Goal: Find contact information: Find contact information

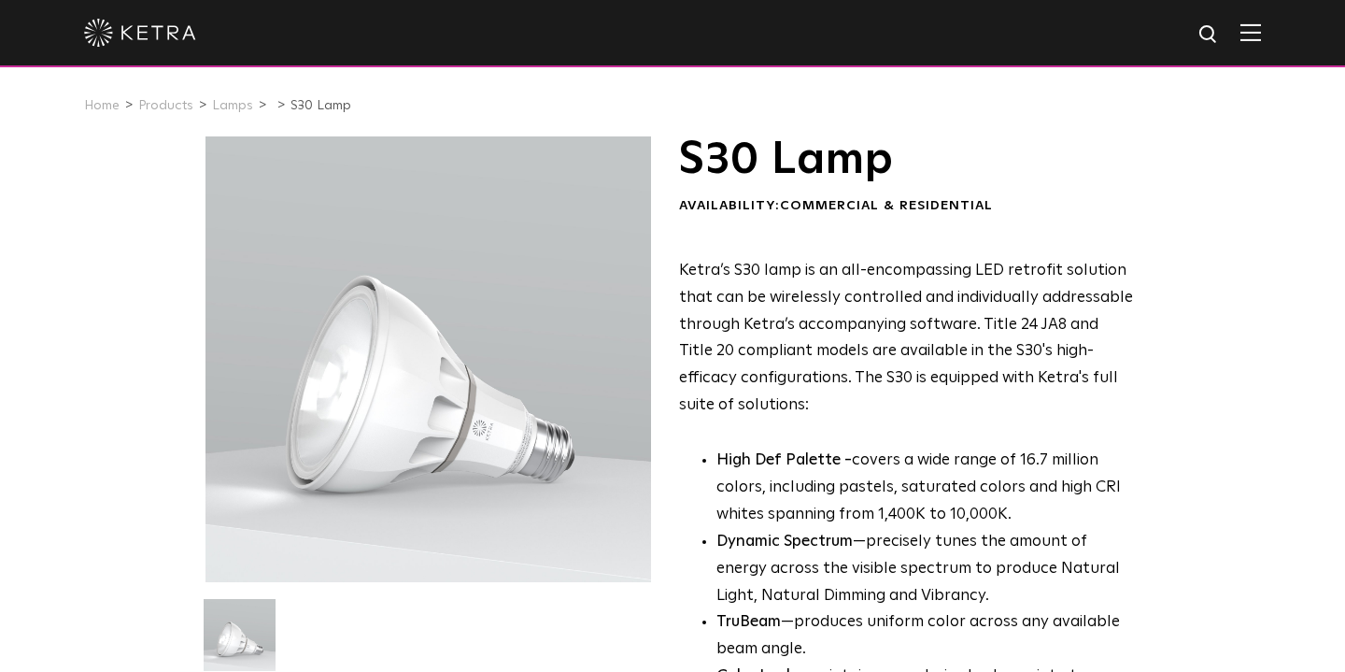
click at [188, 98] on li "Products" at bounding box center [172, 105] width 69 height 27
click at [103, 102] on link "Home" at bounding box center [101, 105] width 35 height 13
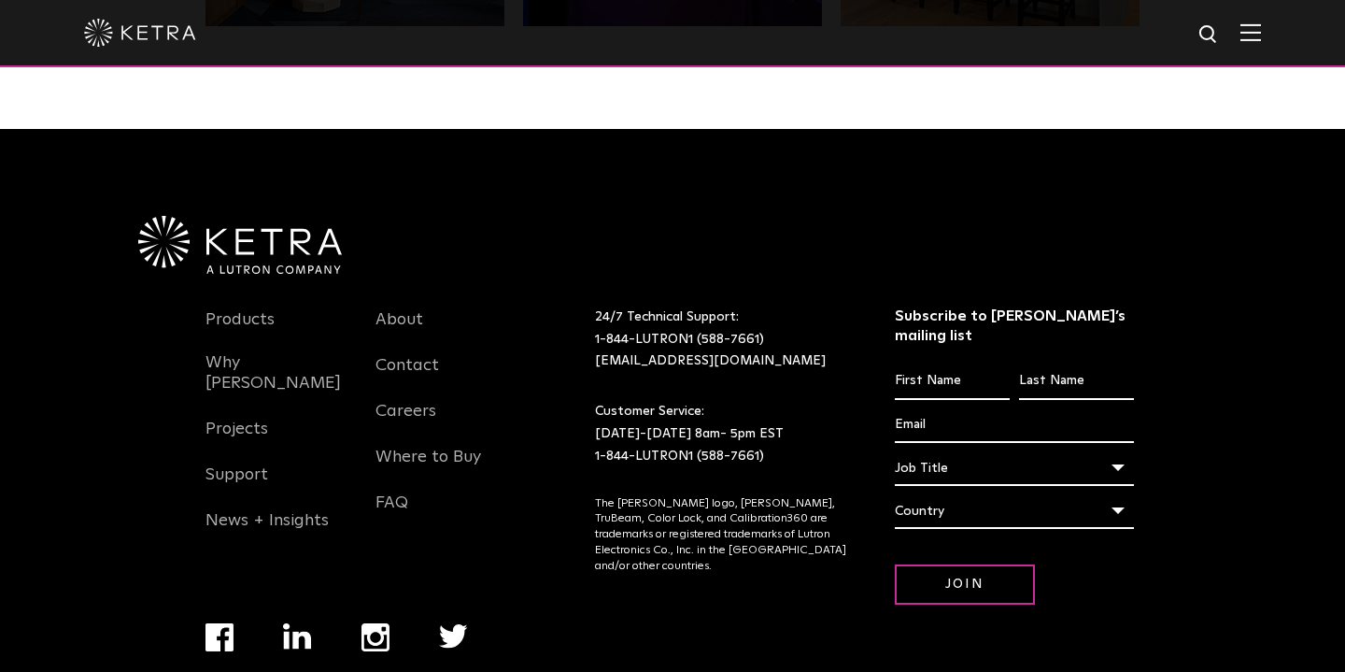
scroll to position [3921, 0]
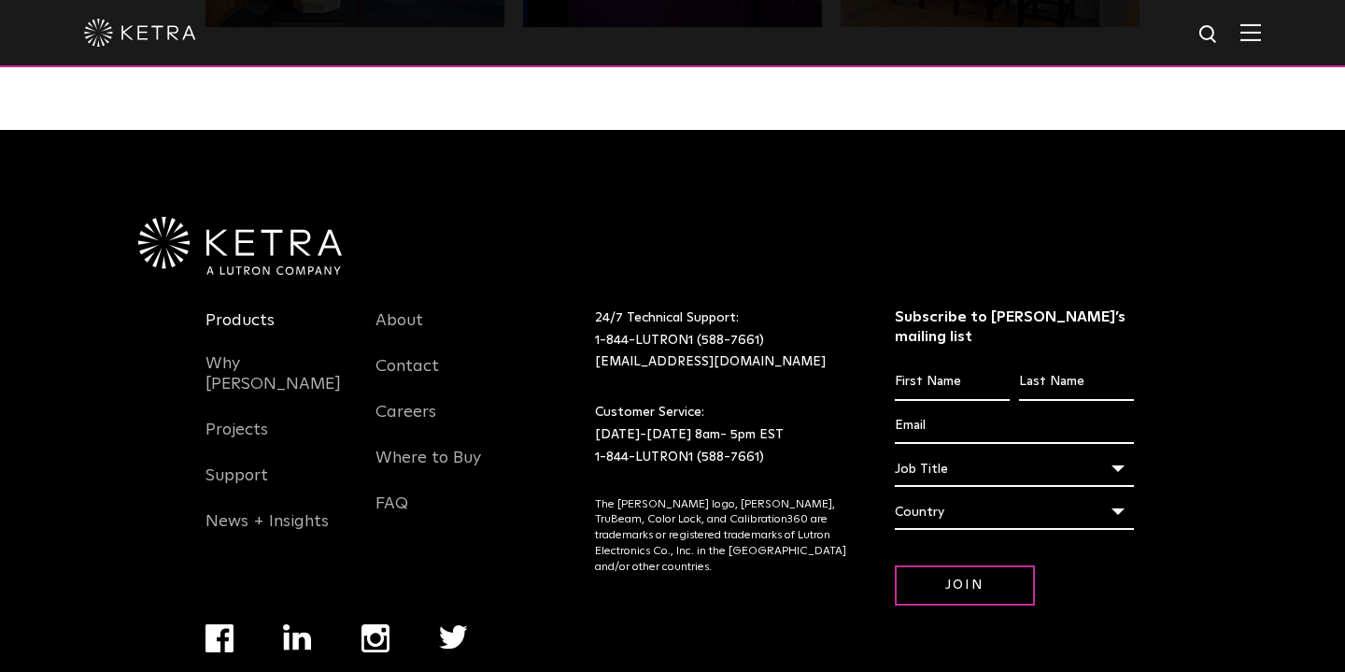
click at [267, 310] on link "Products" at bounding box center [239, 331] width 69 height 43
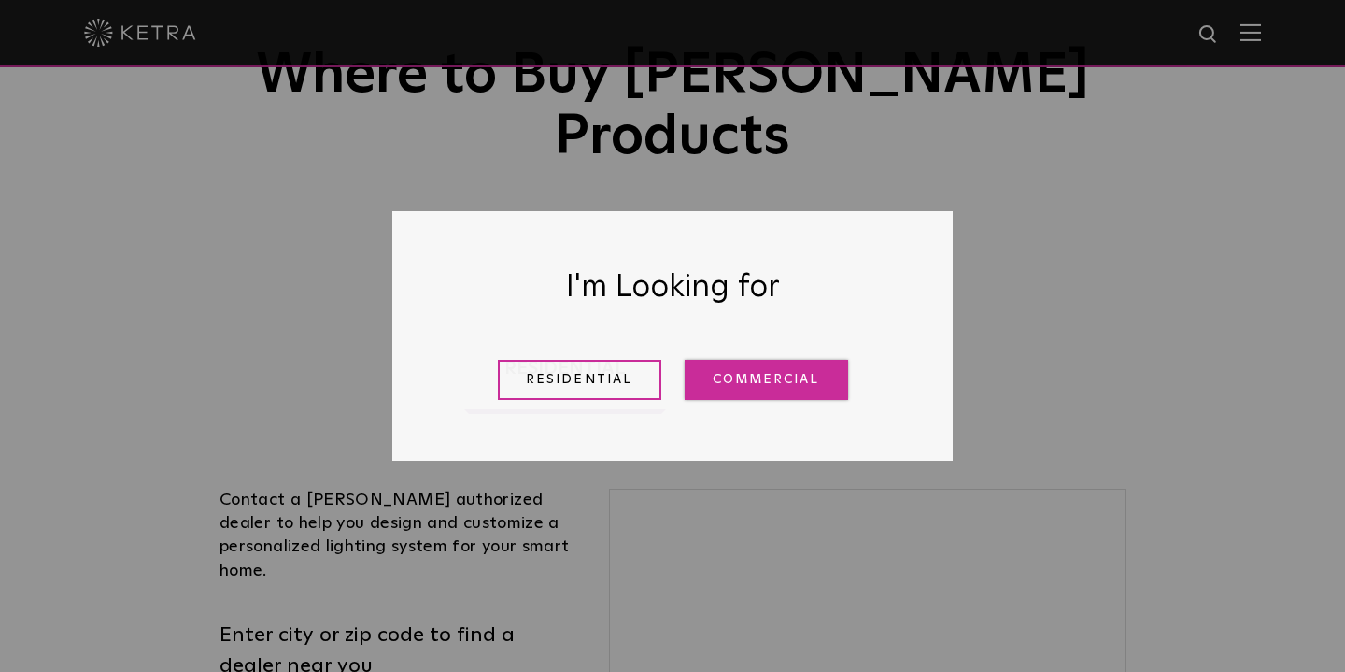
click at [732, 381] on link "Commercial" at bounding box center [766, 380] width 163 height 40
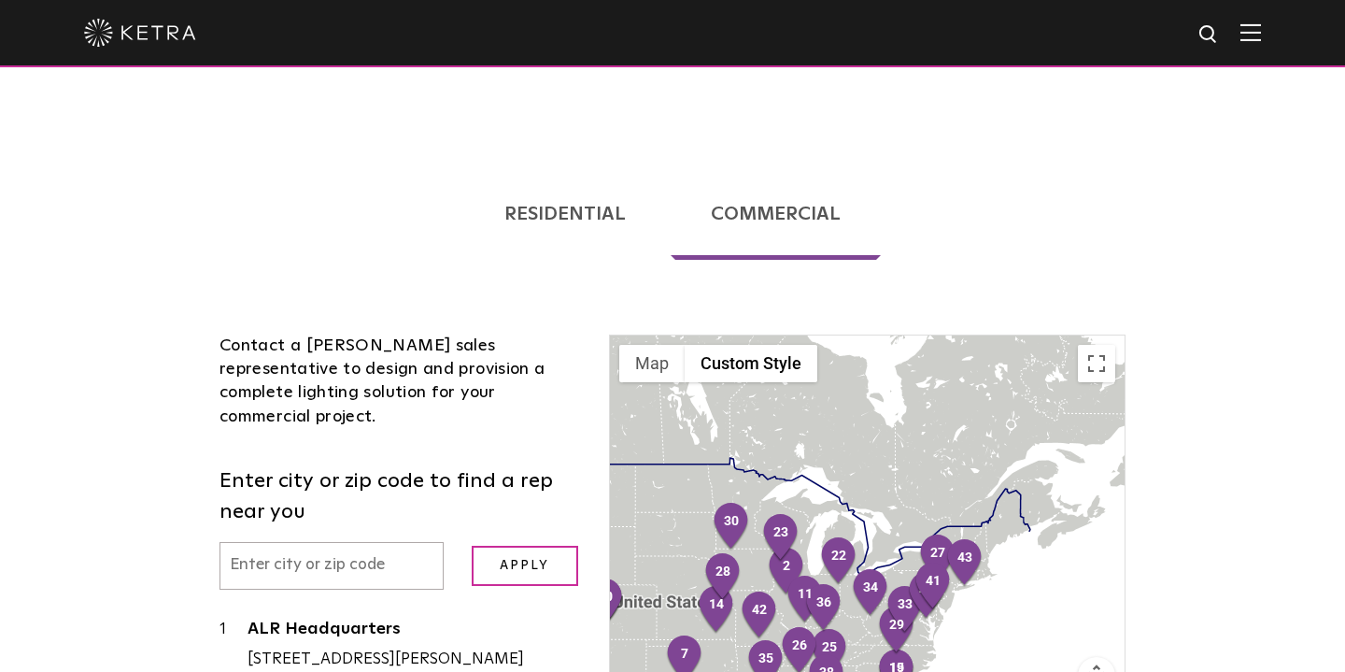
scroll to position [309, 0]
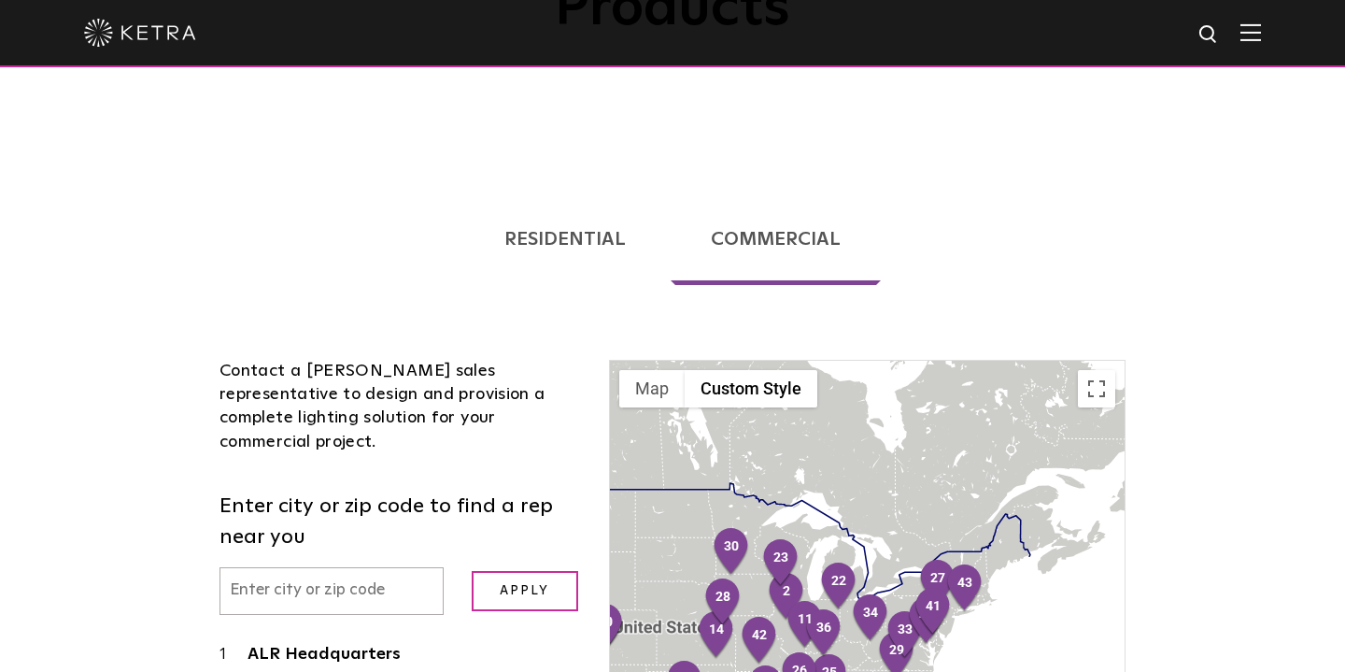
click at [890, 514] on div at bounding box center [867, 585] width 515 height 448
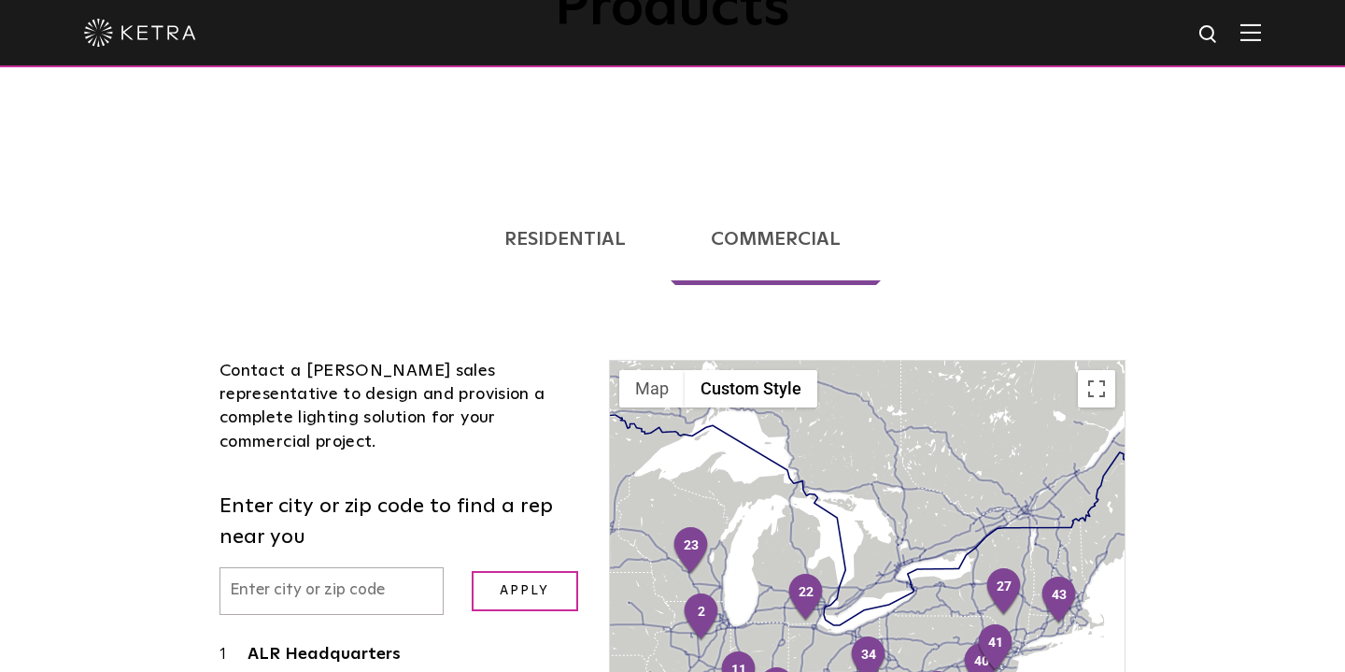
click at [899, 536] on div at bounding box center [867, 585] width 515 height 448
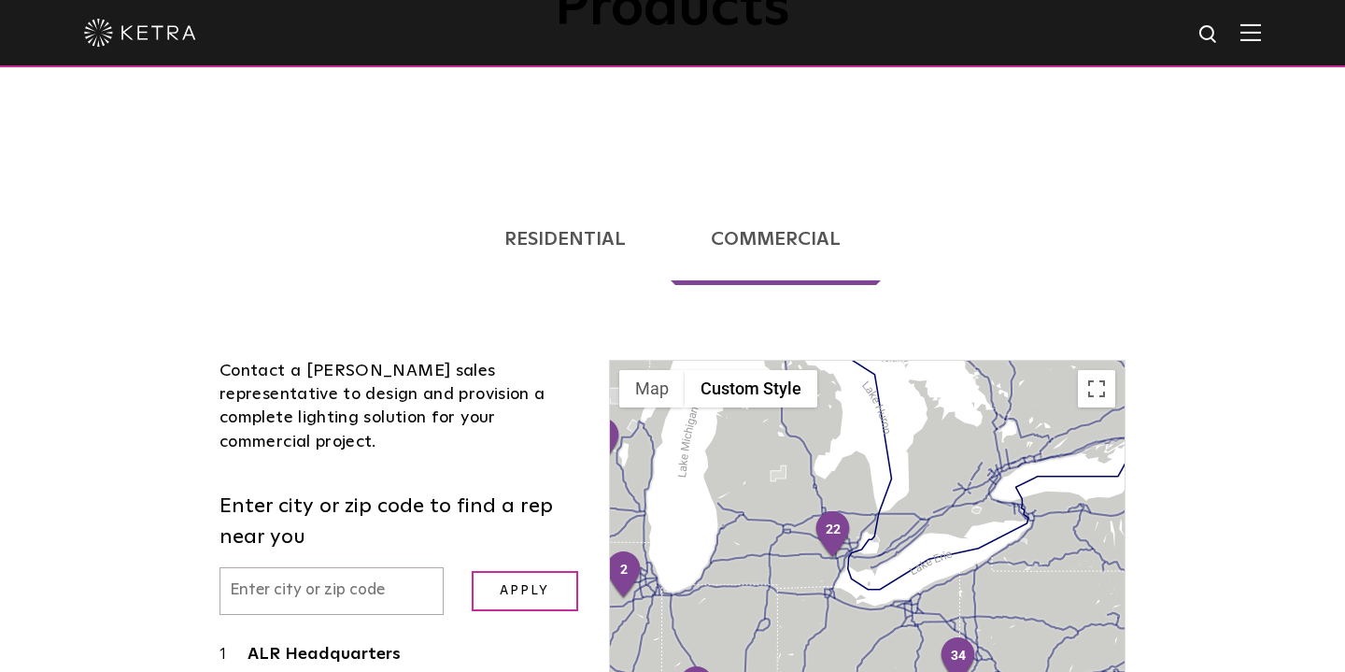
drag, startPoint x: 831, startPoint y: 552, endPoint x: 935, endPoint y: 486, distance: 123.1
click at [935, 486] on div at bounding box center [867, 585] width 515 height 448
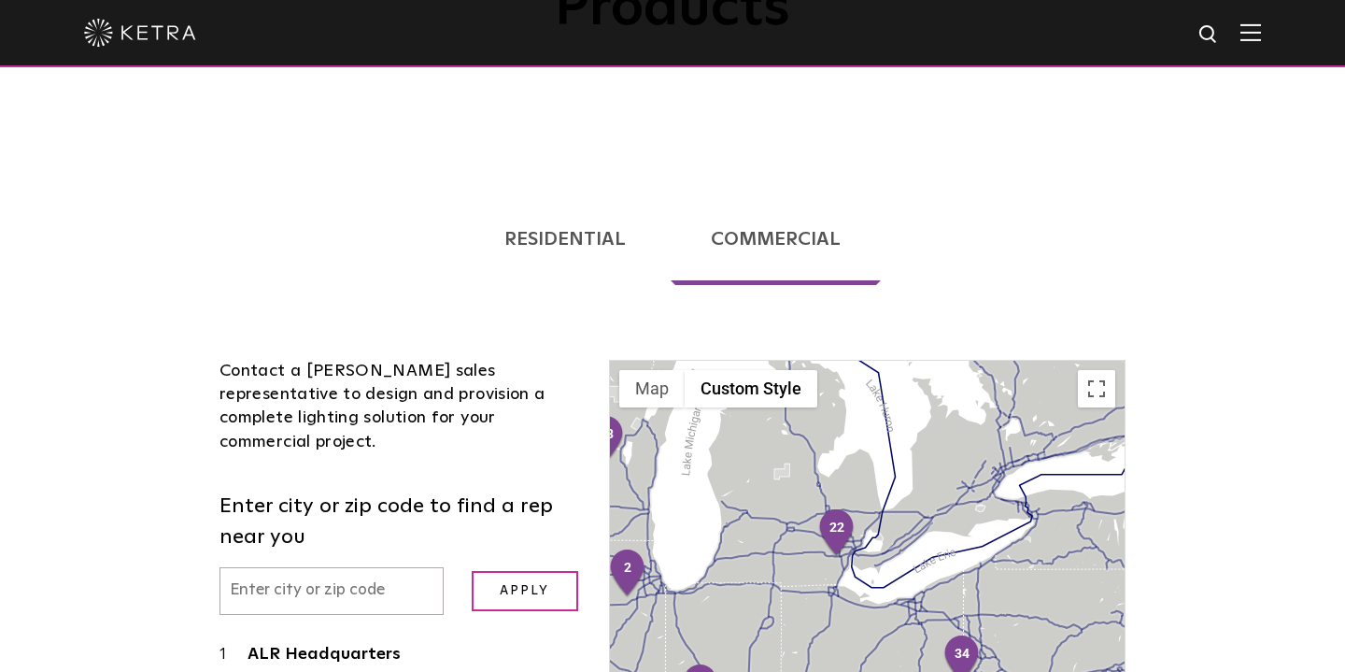
drag, startPoint x: 1009, startPoint y: 513, endPoint x: 1055, endPoint y: 551, distance: 59.7
click at [1055, 551] on div at bounding box center [867, 585] width 515 height 448
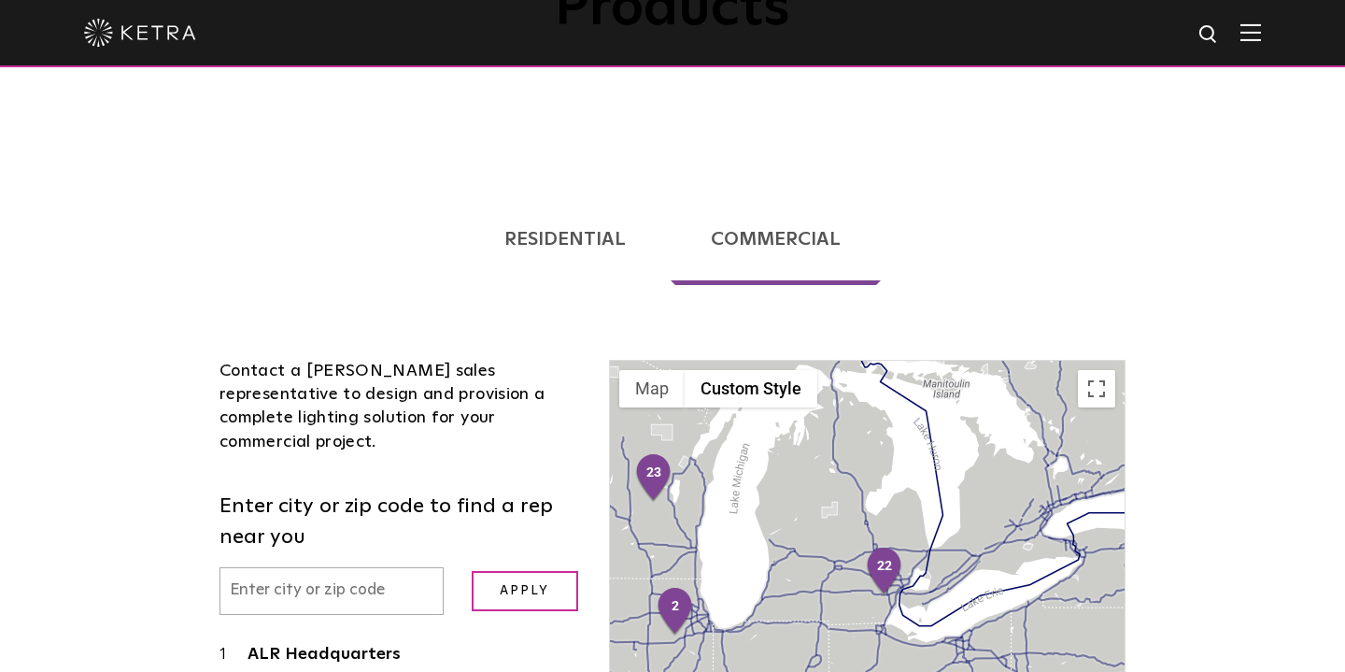
click at [965, 528] on div at bounding box center [867, 585] width 515 height 448
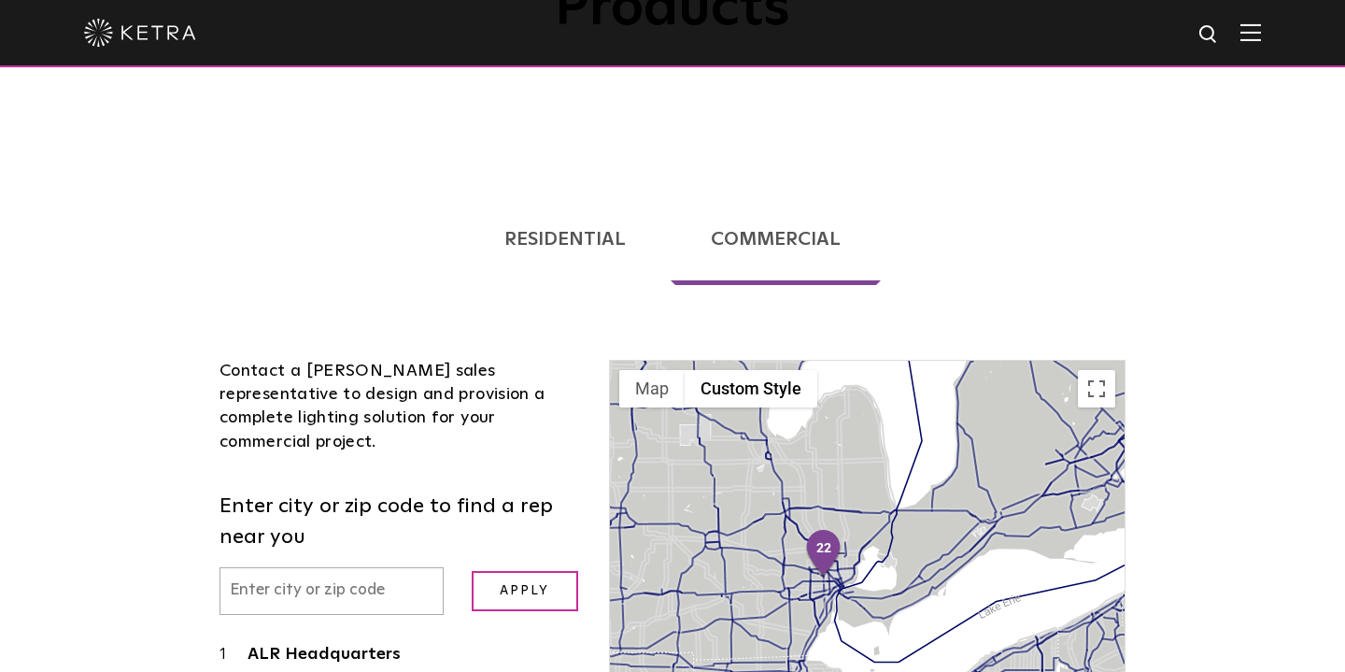
click at [889, 535] on div at bounding box center [867, 585] width 515 height 448
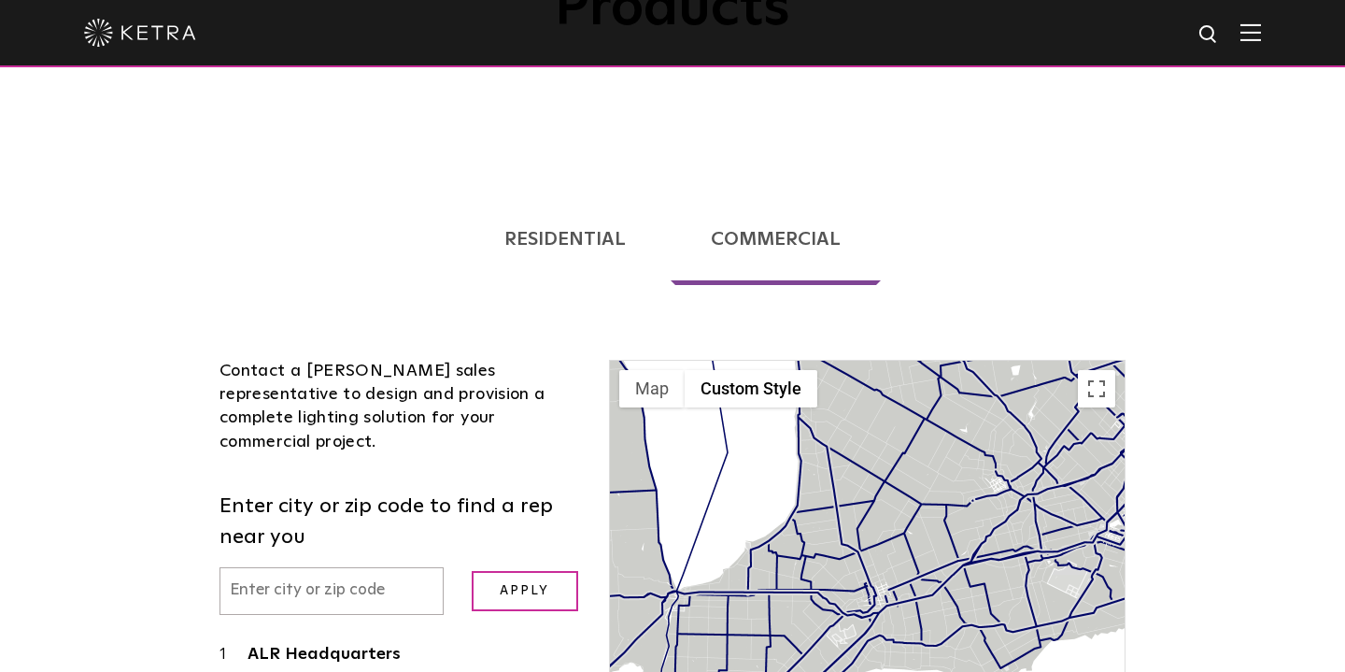
drag, startPoint x: 1005, startPoint y: 434, endPoint x: 776, endPoint y: 603, distance: 284.5
click at [776, 603] on div at bounding box center [867, 585] width 515 height 448
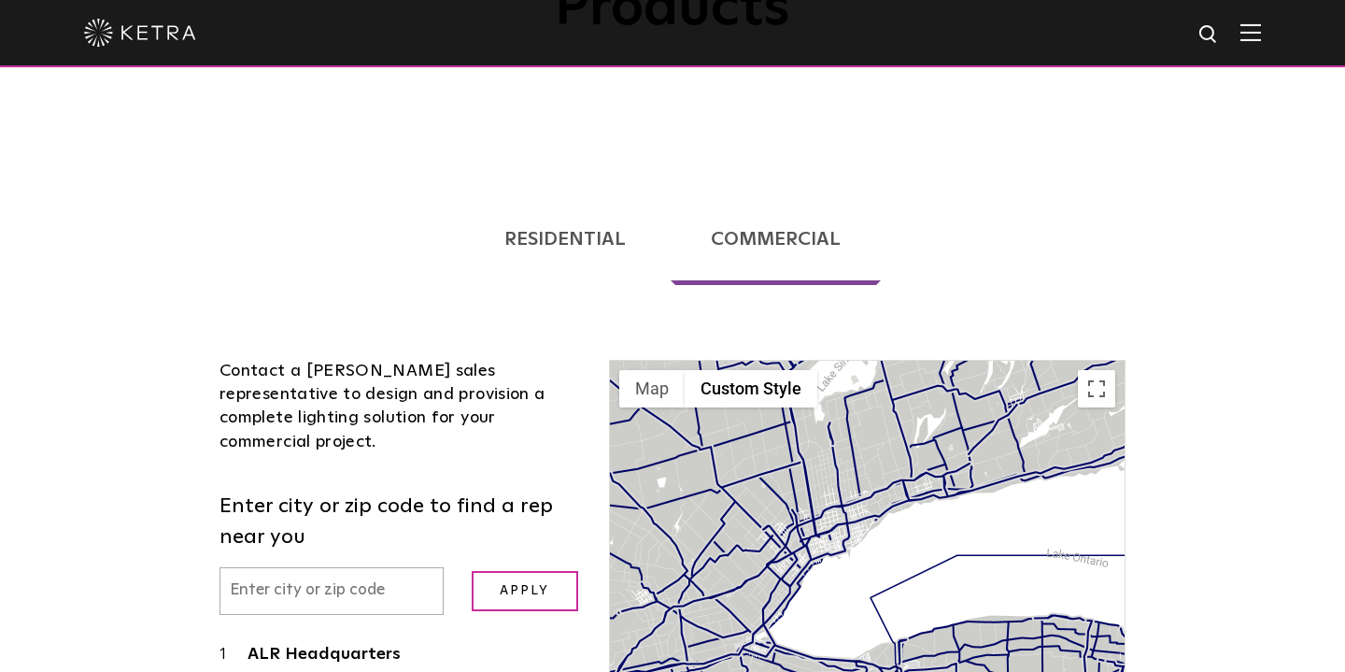
drag, startPoint x: 884, startPoint y: 534, endPoint x: 527, endPoint y: 650, distance: 375.2
click at [527, 650] on div "Contact a Ketra sales representative to design and provision a complete lightin…" at bounding box center [672, 679] width 934 height 750
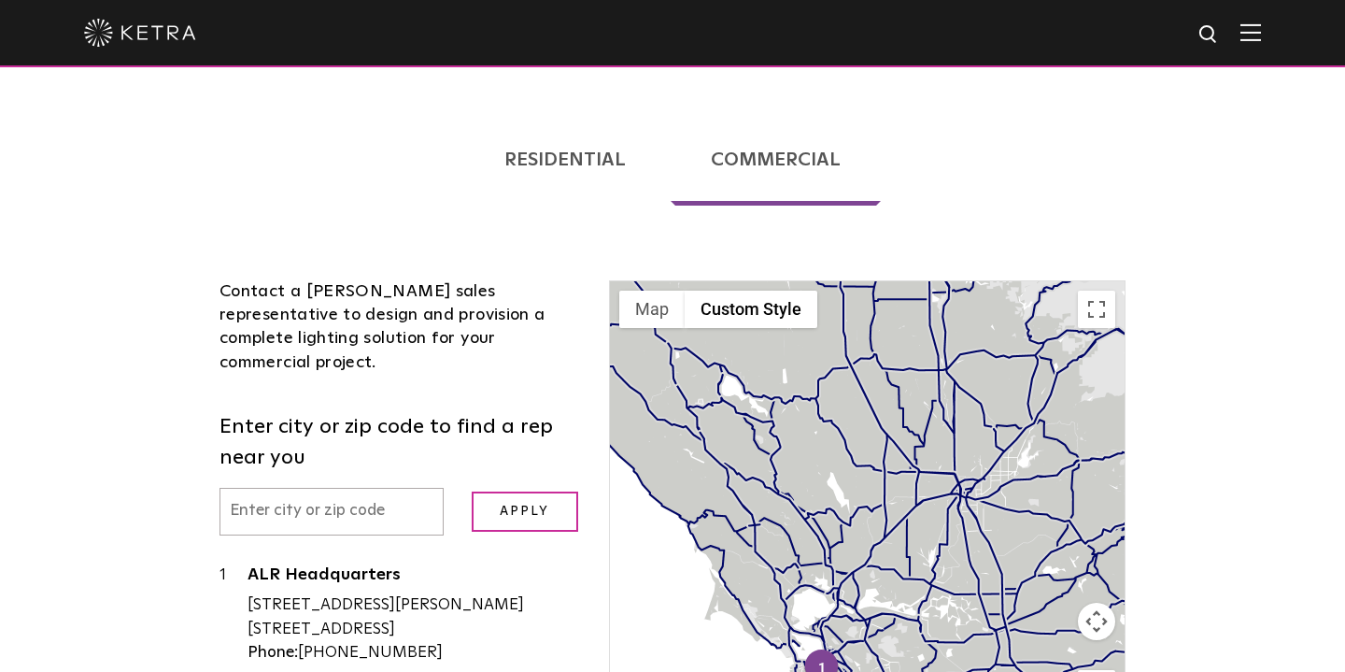
scroll to position [390, 0]
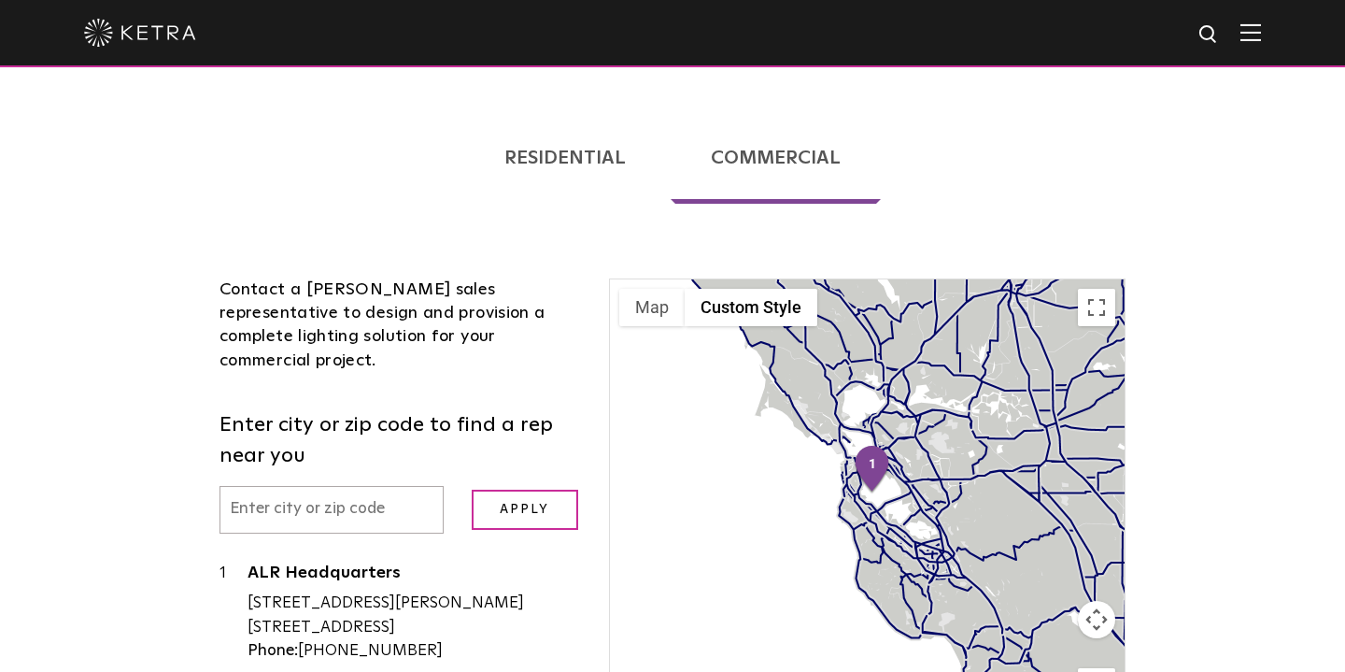
drag, startPoint x: 846, startPoint y: 526, endPoint x: 898, endPoint y: 321, distance: 210.9
click at [898, 321] on div at bounding box center [867, 503] width 515 height 448
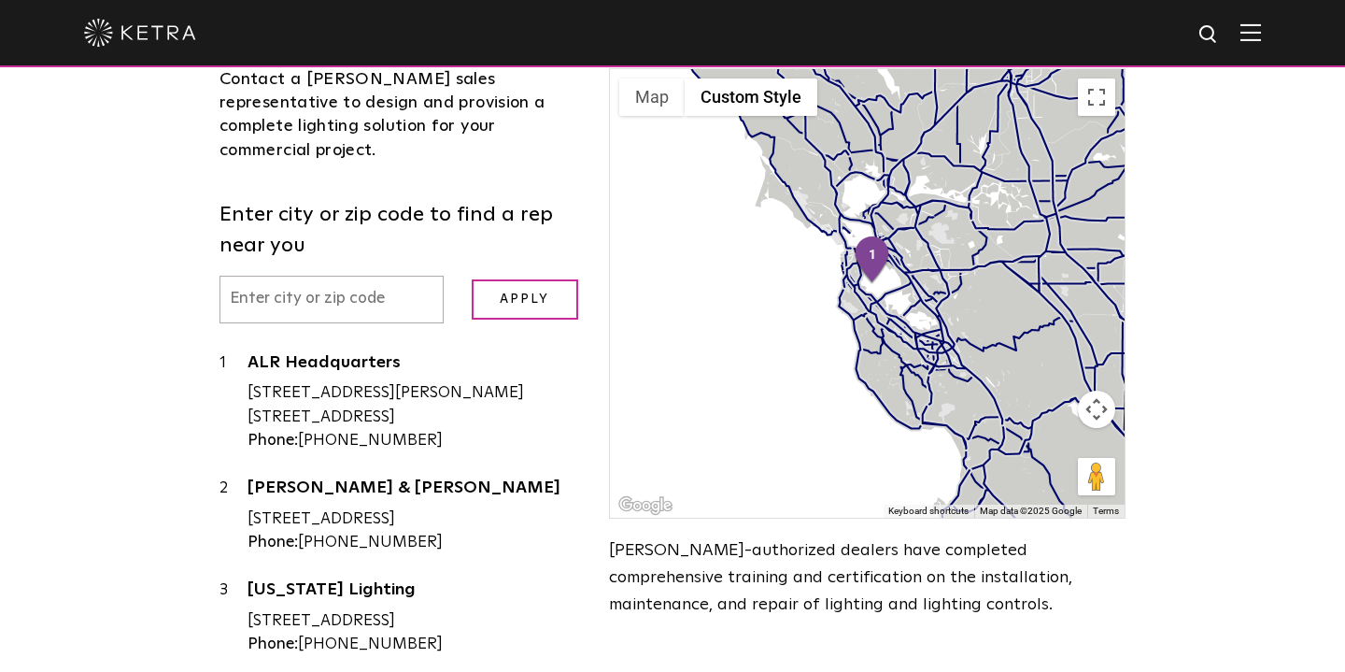
scroll to position [582, 0]
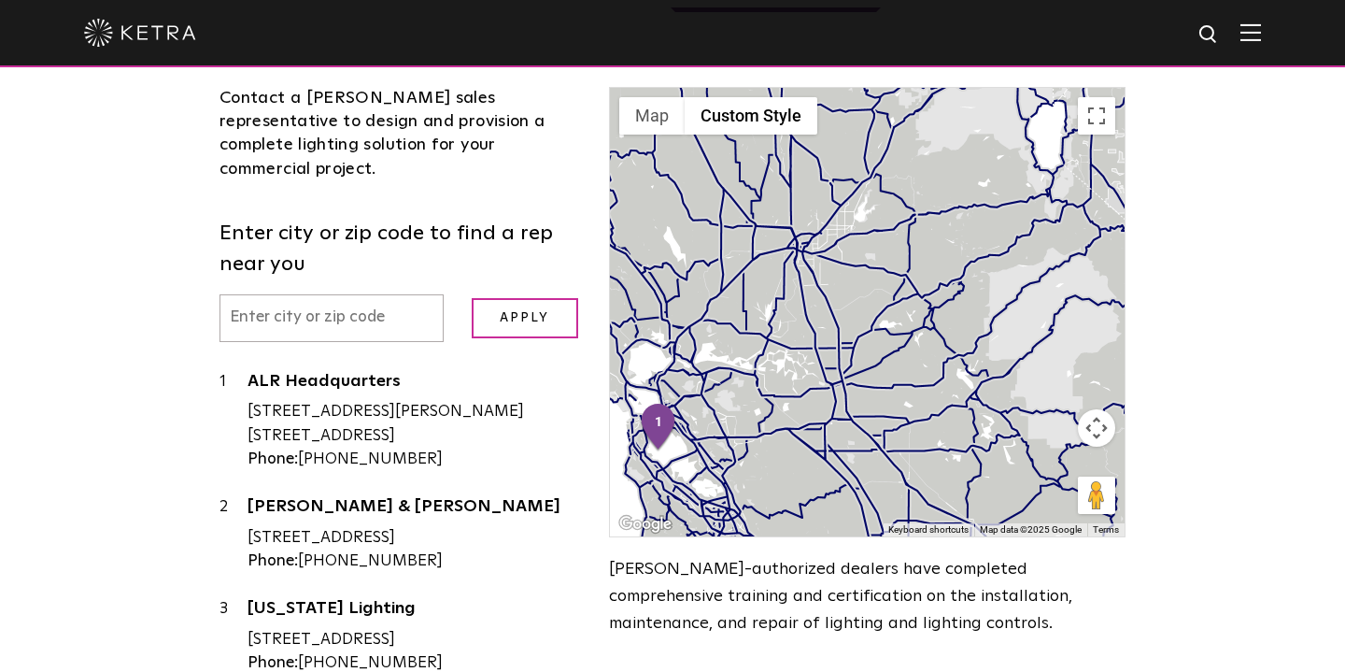
drag, startPoint x: 864, startPoint y: 352, endPoint x: 647, endPoint y: 513, distance: 269.8
click at [647, 513] on div "← Move left → Move right ↑ Move up ↓ Move down + Zoom in - Zoom out Home Jump l…" at bounding box center [867, 375] width 545 height 577
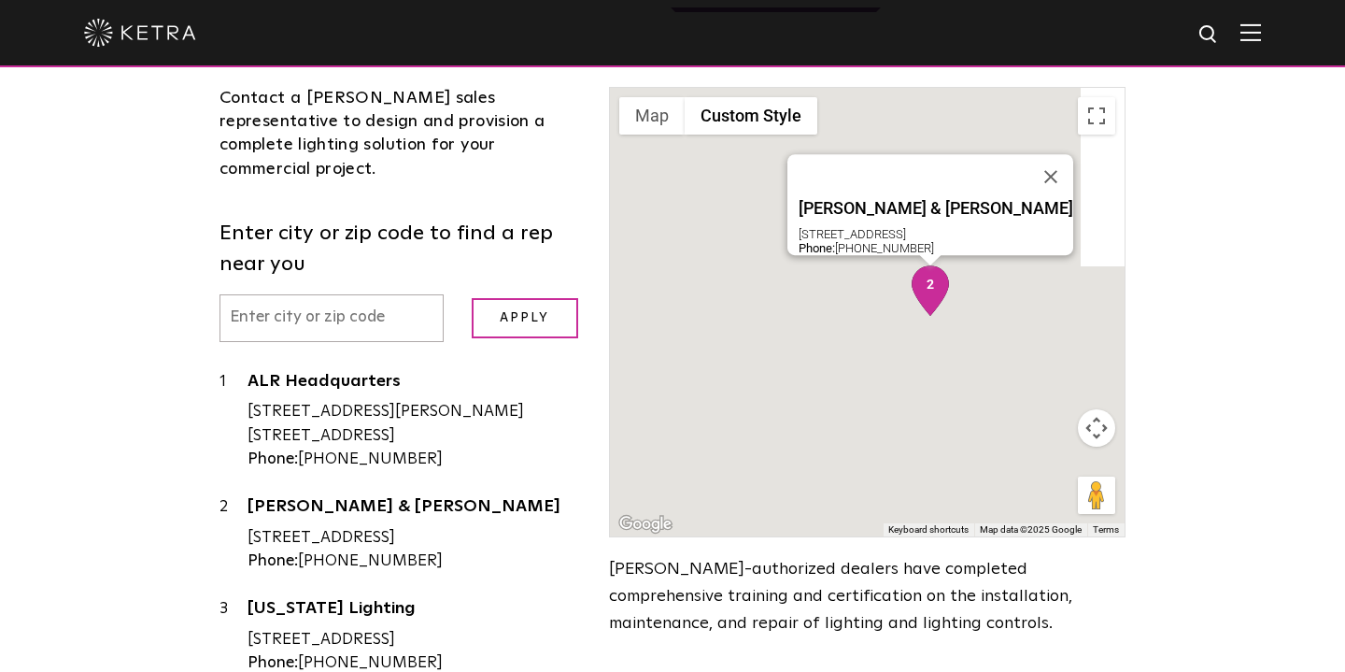
drag, startPoint x: 759, startPoint y: 329, endPoint x: 403, endPoint y: 480, distance: 387.6
click at [403, 480] on div "Contact a Ketra sales representative to design and provision a complete lightin…" at bounding box center [672, 406] width 934 height 750
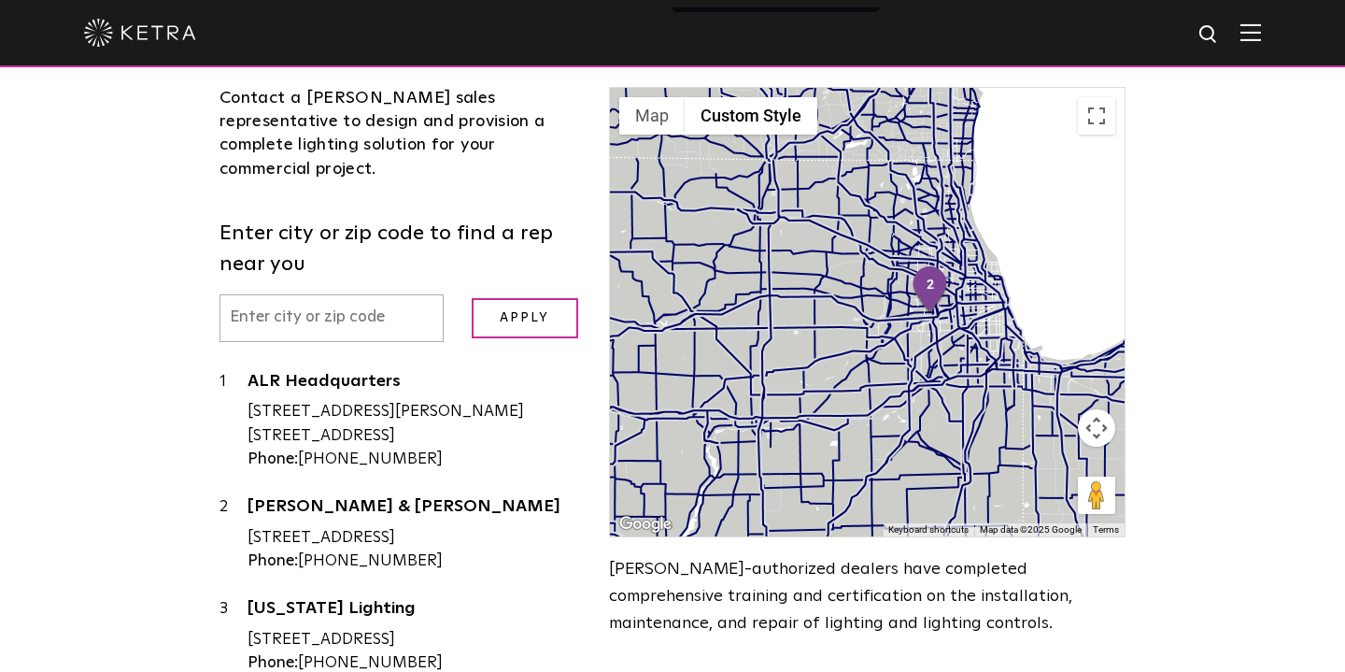
click at [922, 259] on div at bounding box center [867, 312] width 515 height 448
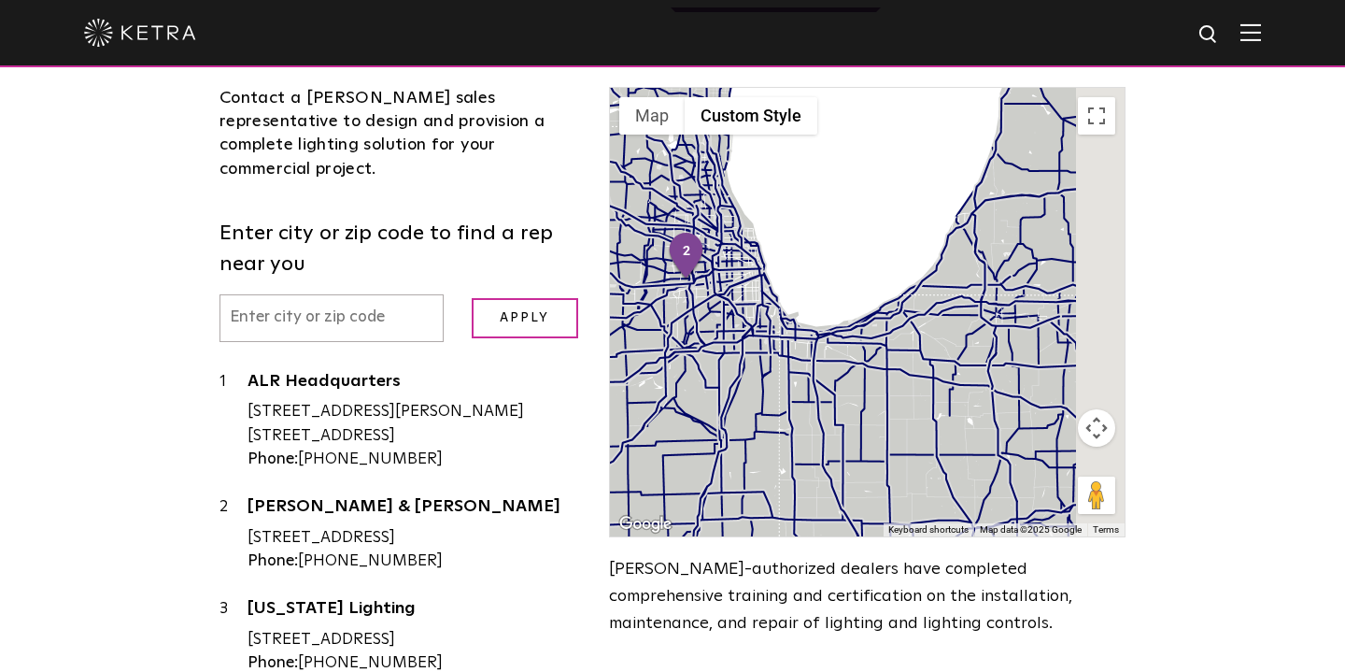
drag, startPoint x: 993, startPoint y: 309, endPoint x: 616, endPoint y: 270, distance: 378.5
click at [616, 270] on div at bounding box center [867, 312] width 515 height 448
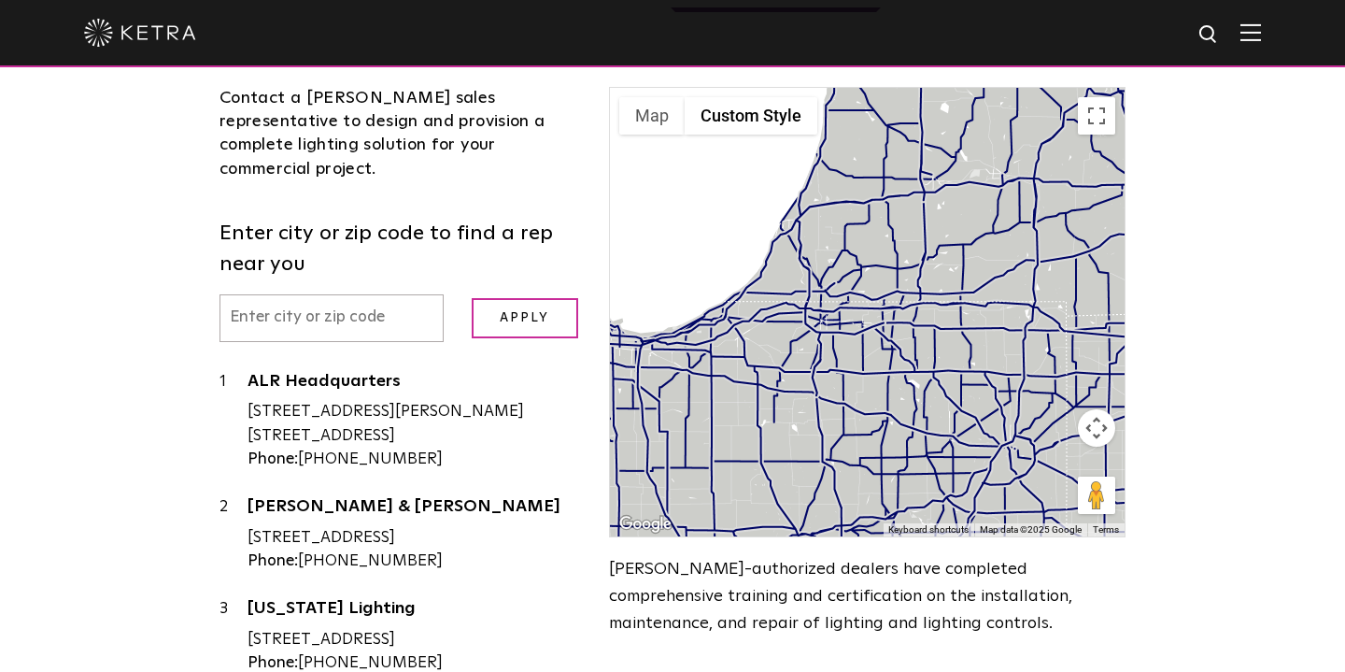
drag, startPoint x: 824, startPoint y: 277, endPoint x: 517, endPoint y: 367, distance: 319.2
click at [517, 367] on div "Contact a Ketra sales representative to design and provision a complete lightin…" at bounding box center [672, 406] width 934 height 750
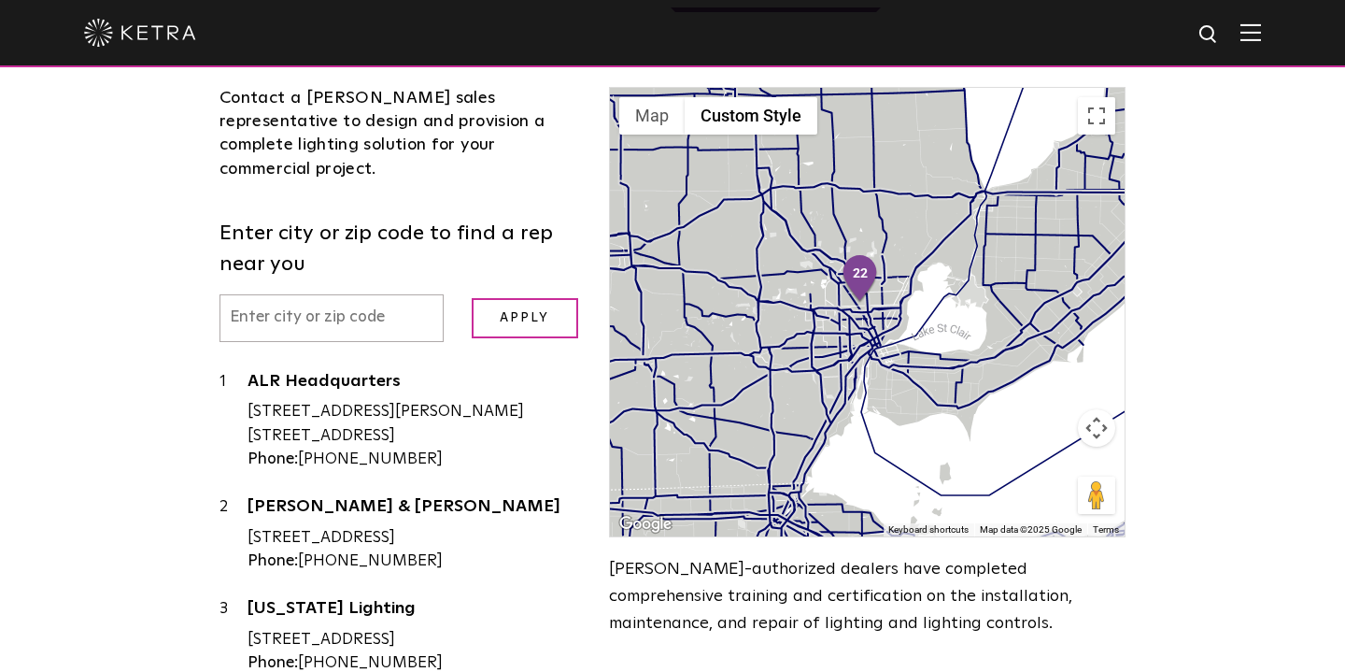
drag, startPoint x: 841, startPoint y: 300, endPoint x: 658, endPoint y: 378, distance: 199.2
click at [658, 378] on div at bounding box center [867, 312] width 515 height 448
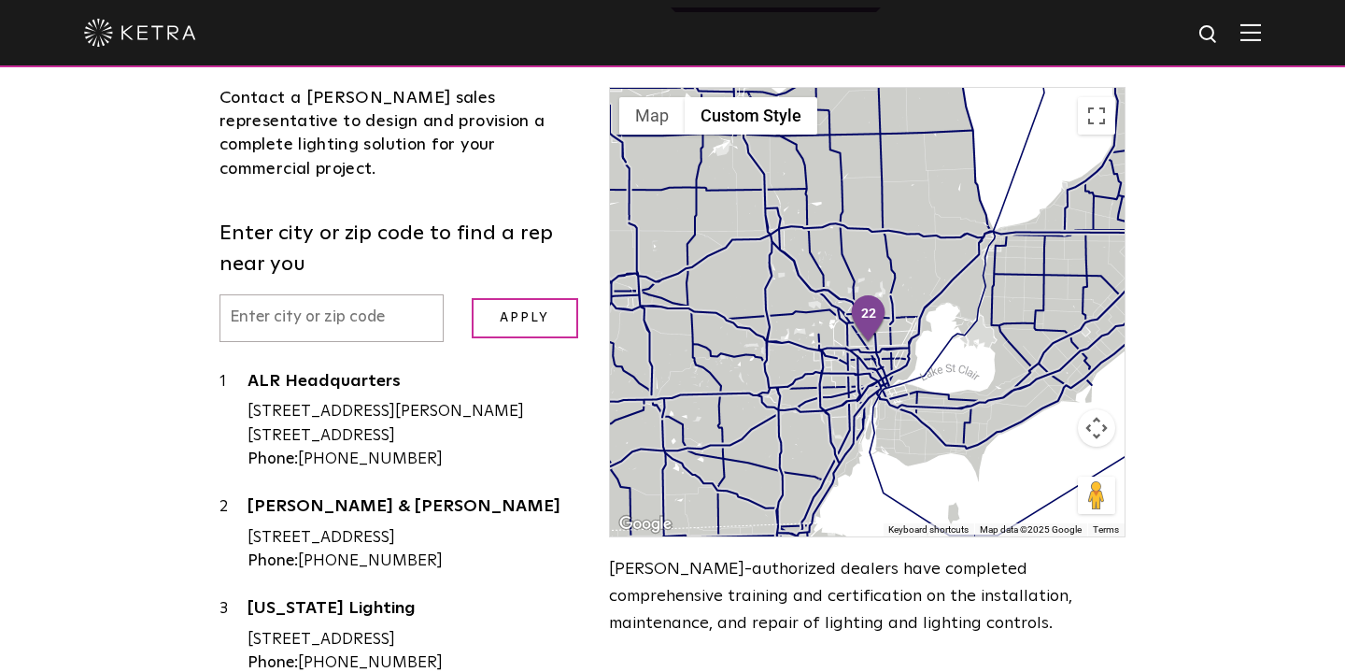
drag, startPoint x: 976, startPoint y: 219, endPoint x: 1036, endPoint y: 245, distance: 65.3
click at [1036, 245] on div at bounding box center [867, 312] width 515 height 448
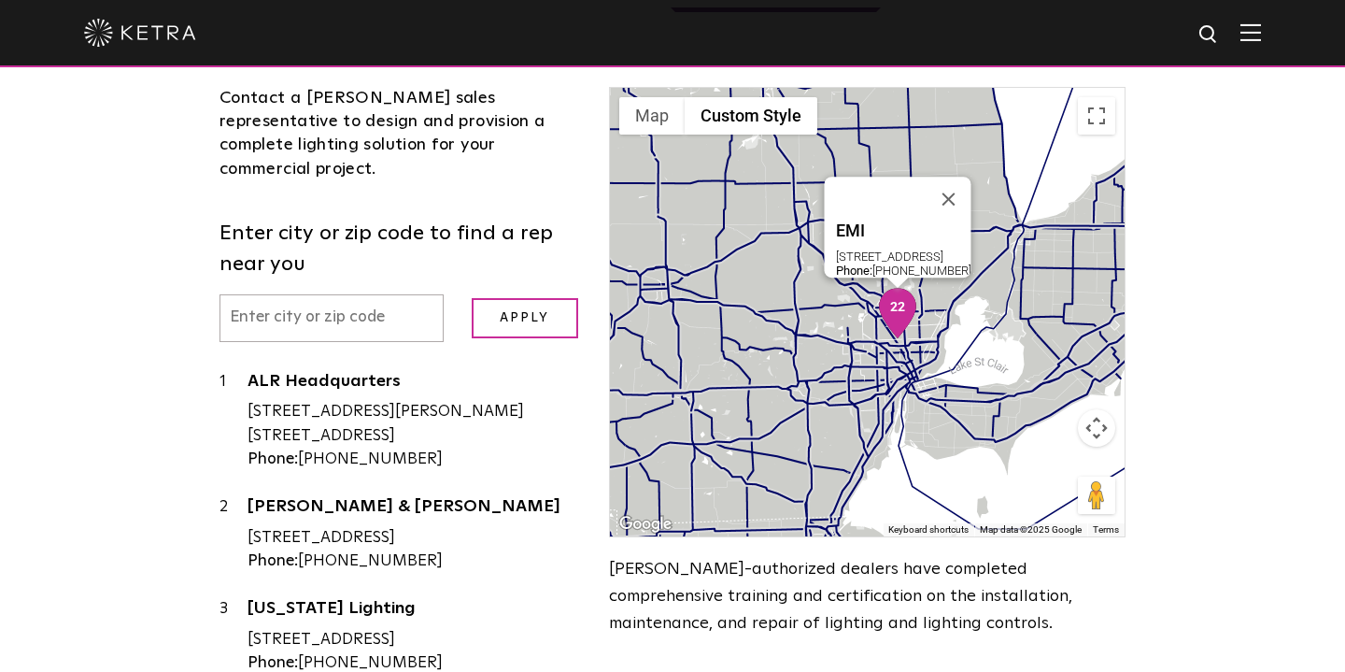
click at [904, 288] on img "22" at bounding box center [897, 313] width 39 height 50
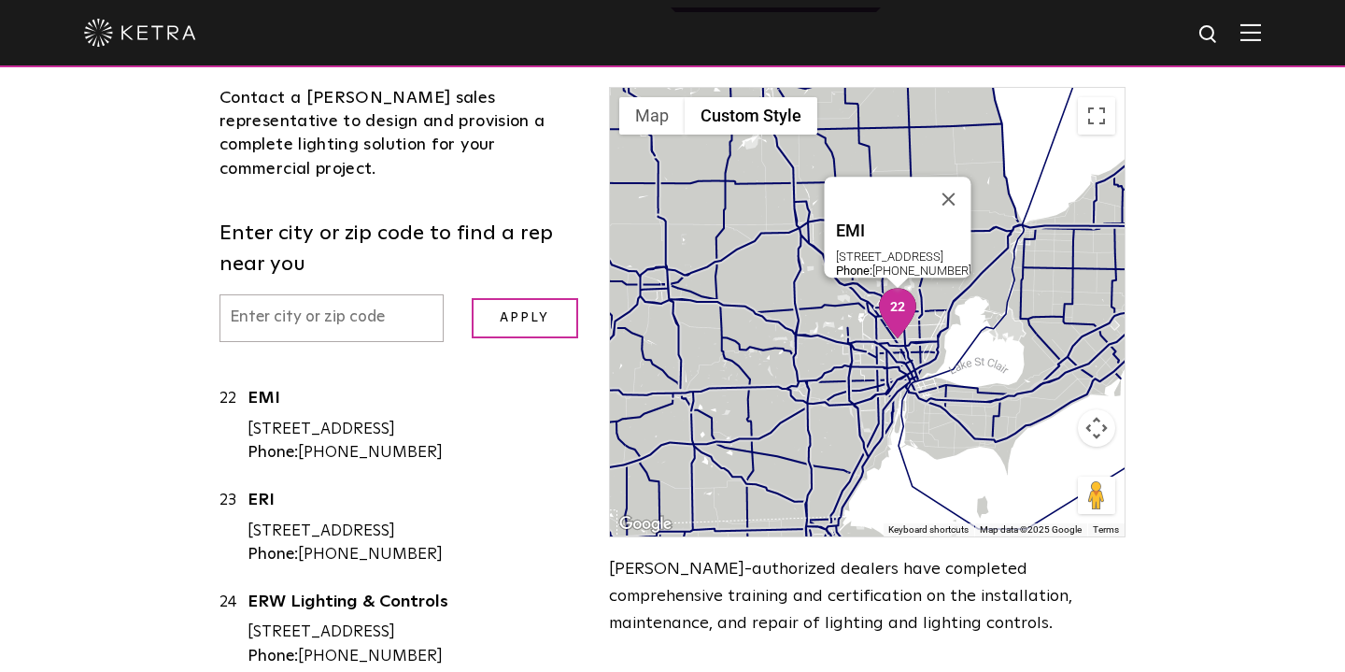
scroll to position [2262, 0]
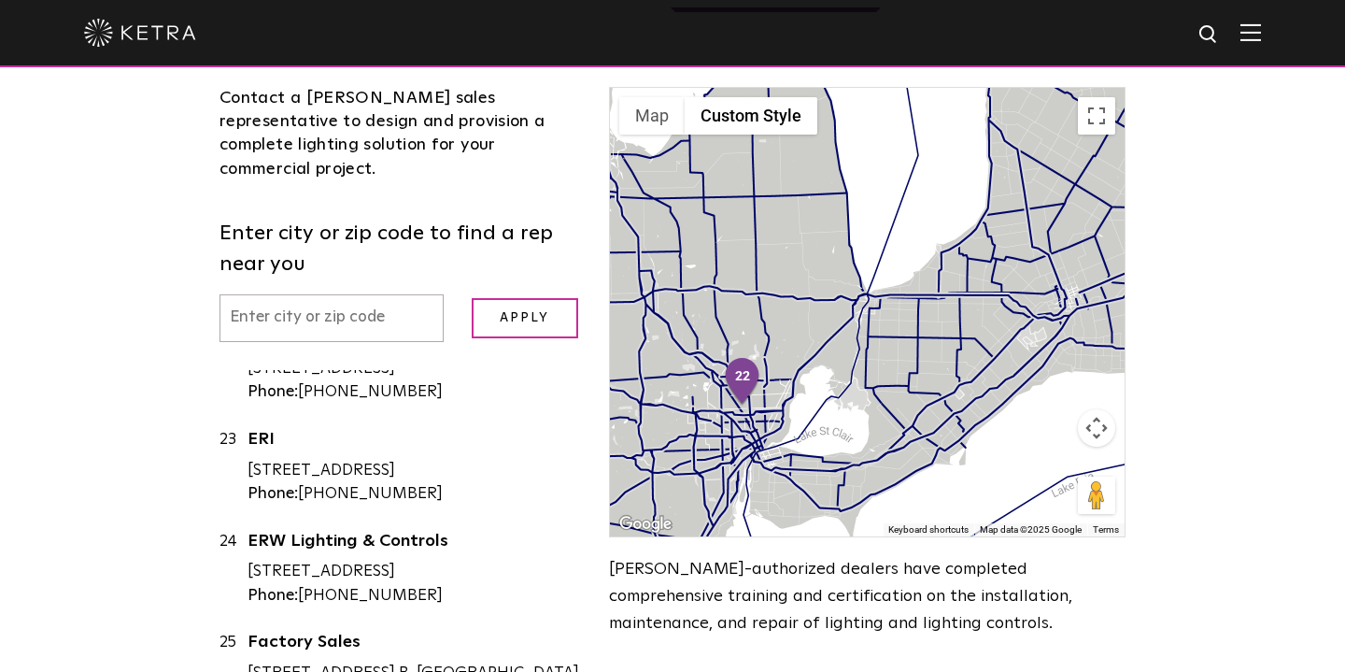
drag, startPoint x: 1008, startPoint y: 305, endPoint x: 850, endPoint y: 375, distance: 172.3
click at [850, 375] on div at bounding box center [867, 312] width 515 height 448
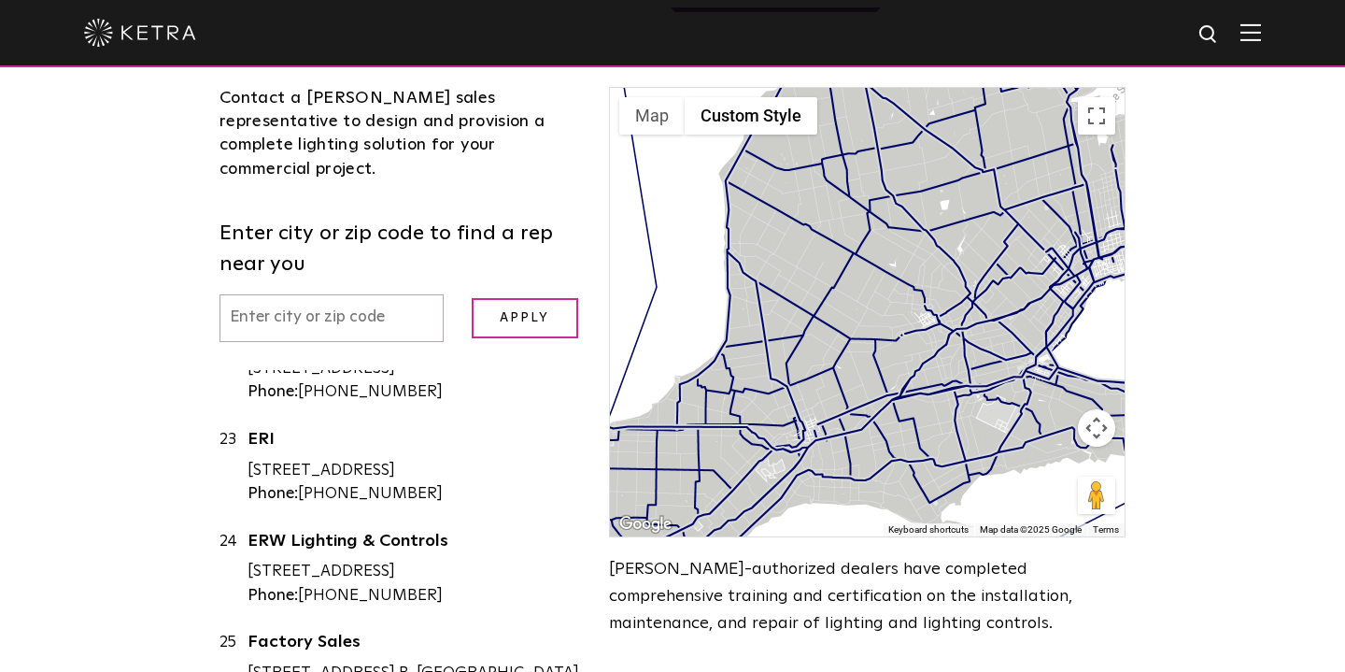
drag, startPoint x: 1031, startPoint y: 237, endPoint x: 722, endPoint y: 397, distance: 348.0
click at [722, 397] on div at bounding box center [867, 312] width 515 height 448
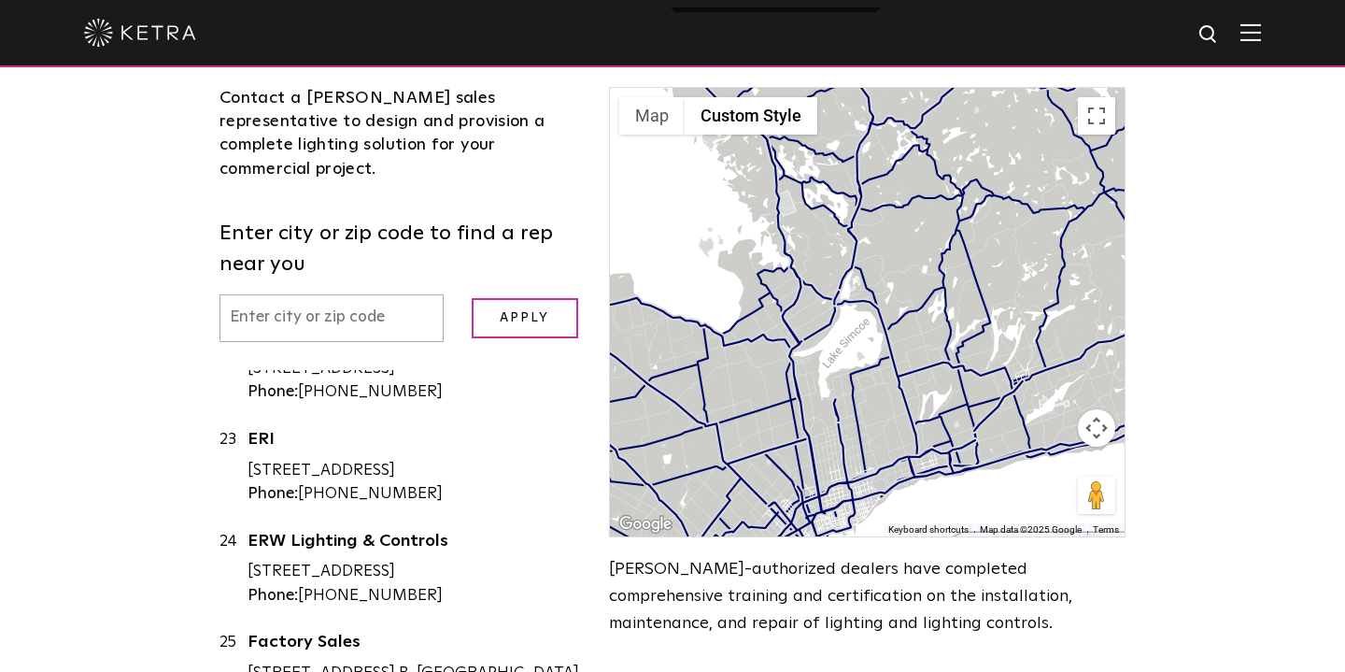
drag, startPoint x: 965, startPoint y: 205, endPoint x: 730, endPoint y: 432, distance: 327.0
click at [730, 432] on div at bounding box center [867, 312] width 515 height 448
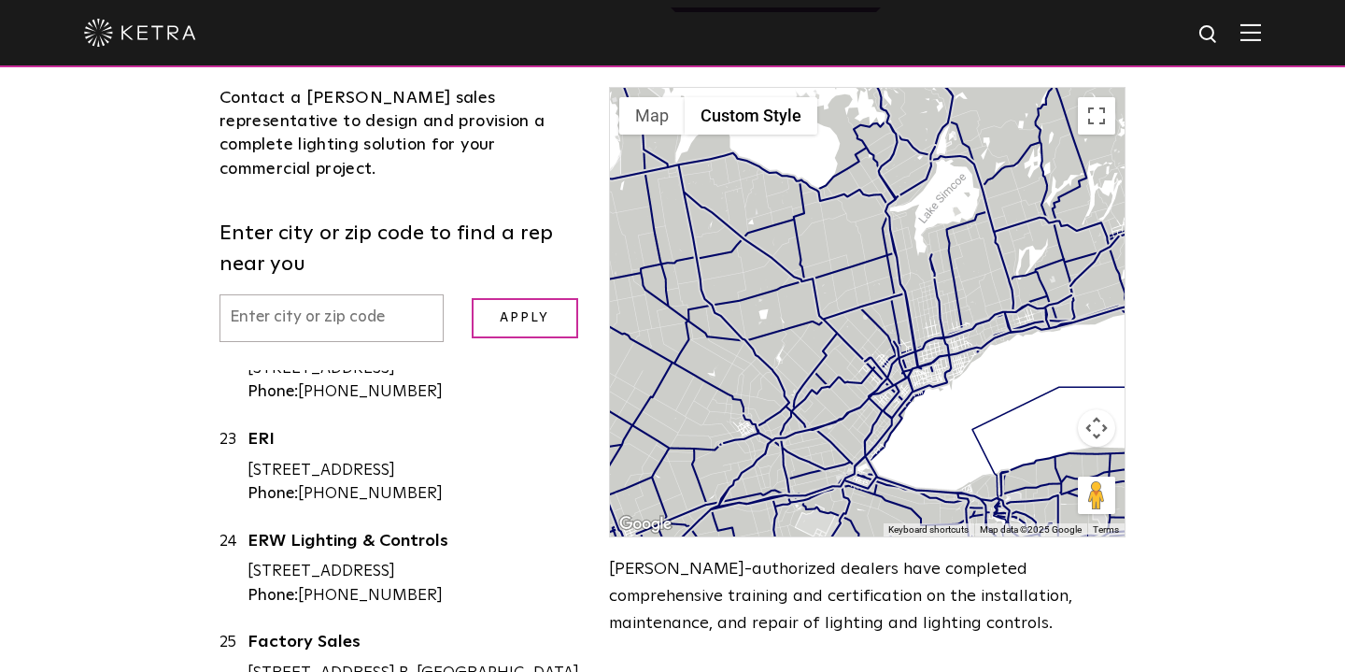
drag, startPoint x: 938, startPoint y: 383, endPoint x: 1039, endPoint y: 228, distance: 185.0
click at [1039, 228] on div at bounding box center [867, 312] width 515 height 448
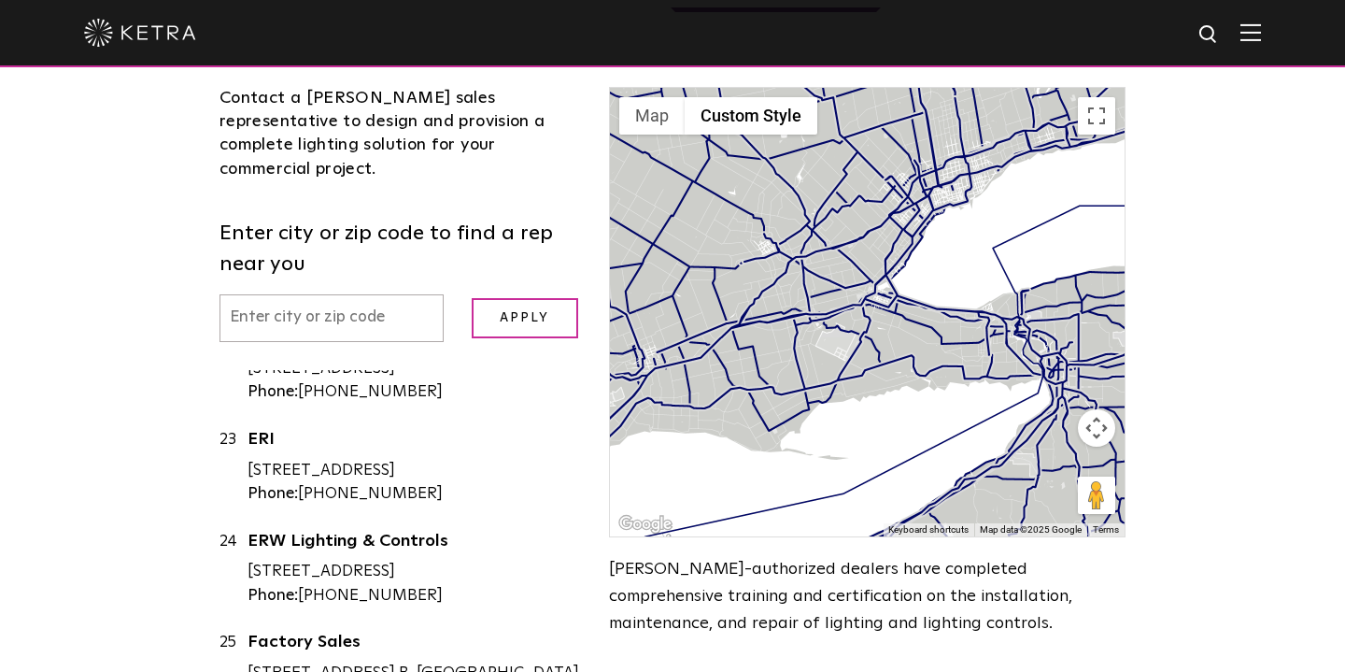
drag, startPoint x: 896, startPoint y: 402, endPoint x: 915, endPoint y: 225, distance: 177.6
click at [915, 225] on div at bounding box center [867, 312] width 515 height 448
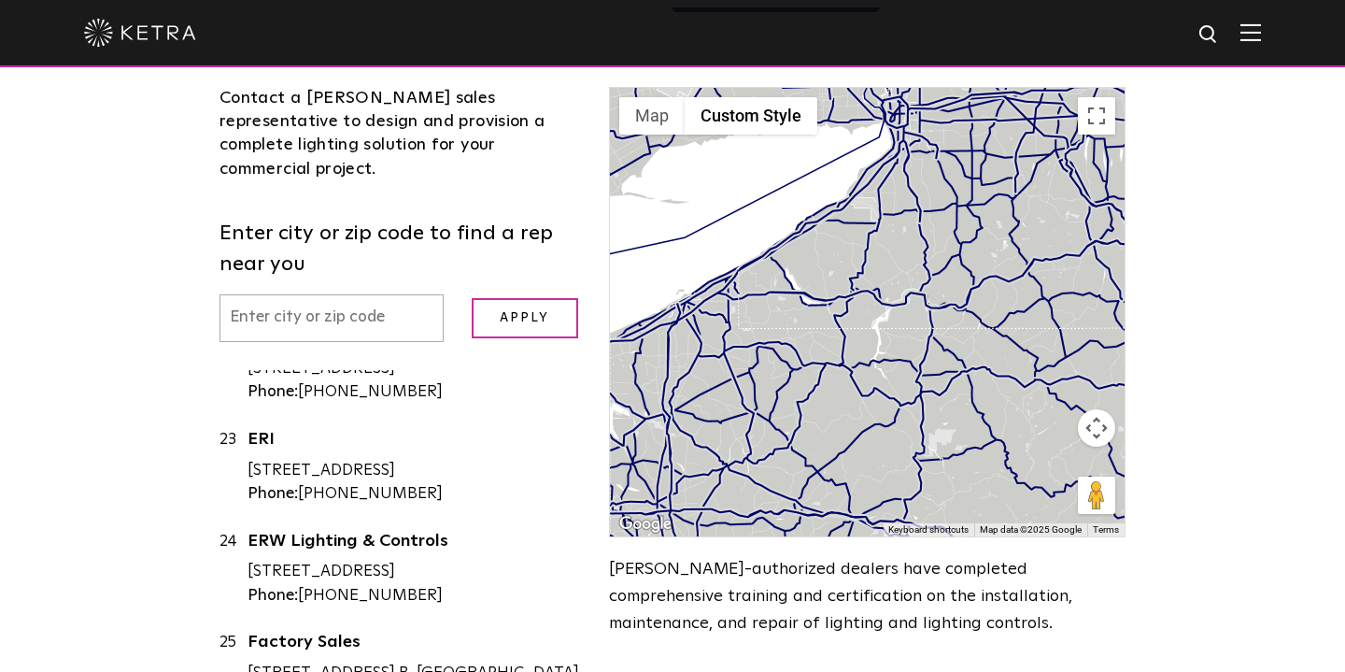
drag, startPoint x: 1027, startPoint y: 384, endPoint x: 868, endPoint y: 125, distance: 303.6
click at [868, 125] on div at bounding box center [867, 312] width 515 height 448
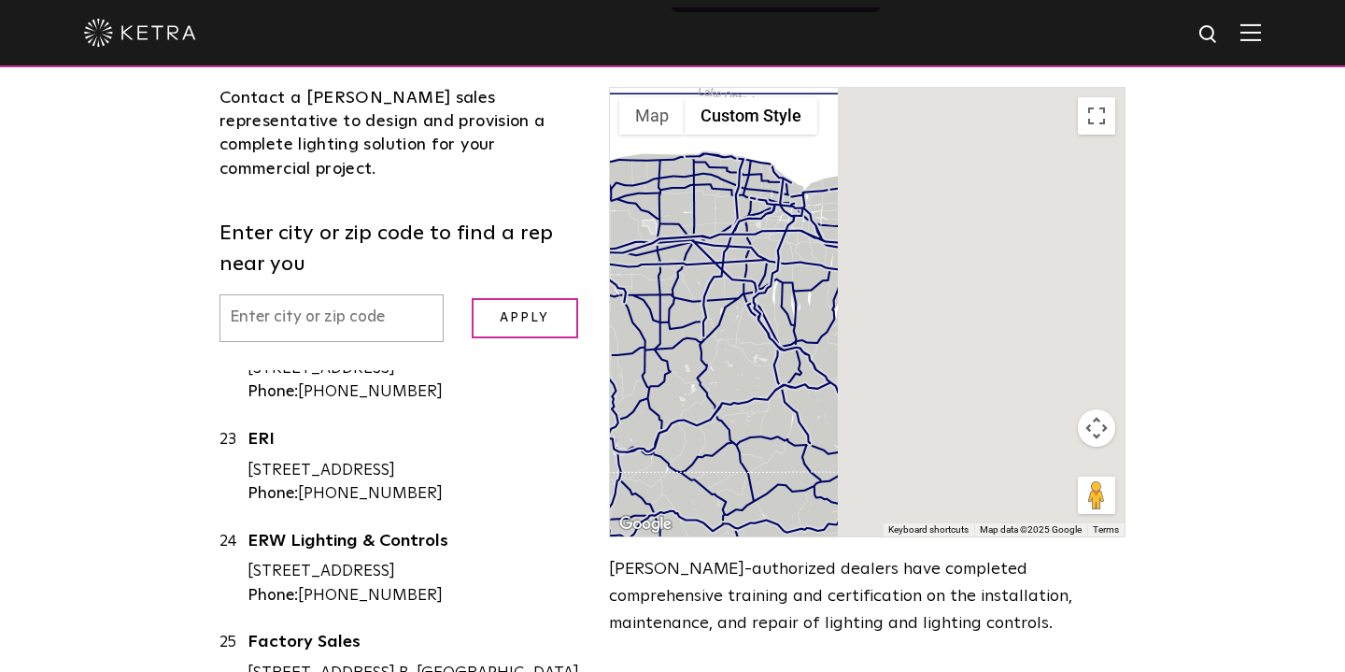
drag, startPoint x: 1006, startPoint y: 195, endPoint x: 660, endPoint y: 349, distance: 378.4
click at [660, 349] on div at bounding box center [867, 312] width 515 height 448
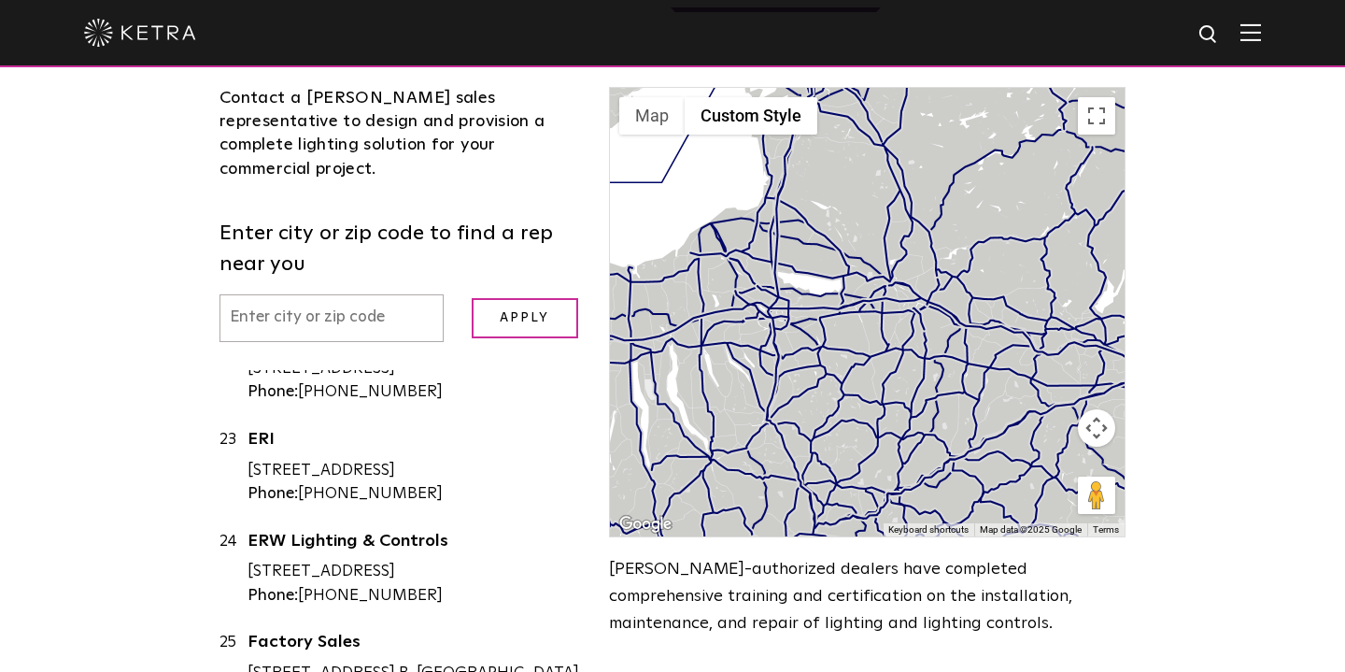
drag, startPoint x: 932, startPoint y: 349, endPoint x: 670, endPoint y: 439, distance: 277.4
click at [670, 439] on div at bounding box center [867, 312] width 515 height 448
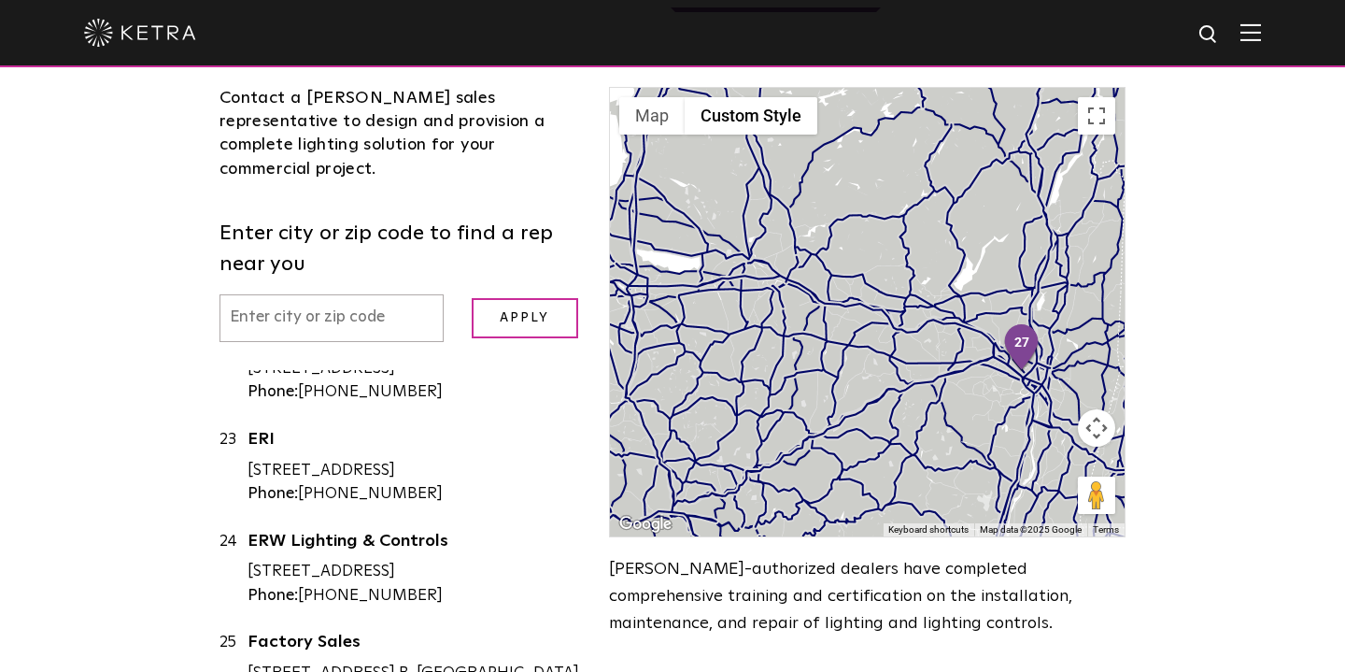
drag, startPoint x: 852, startPoint y: 306, endPoint x: 719, endPoint y: 276, distance: 136.0
click at [719, 276] on div at bounding box center [867, 312] width 515 height 448
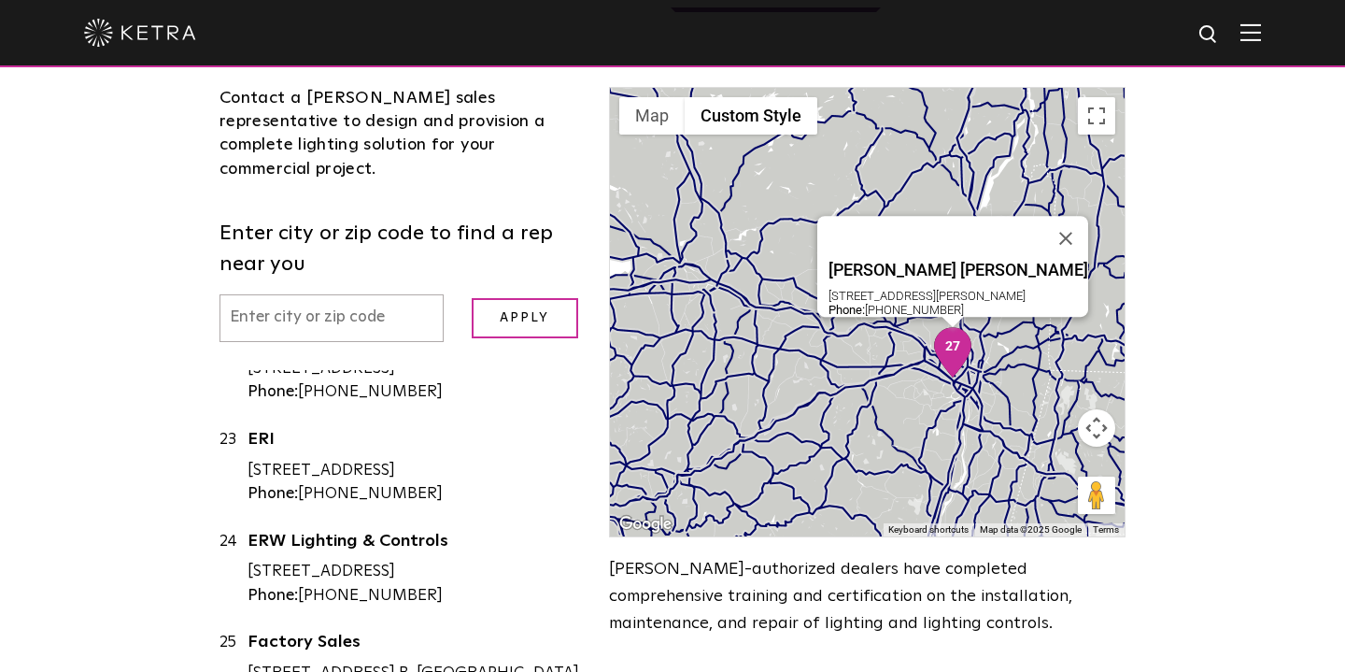
click at [989, 297] on div "Ferrini Konarski 1387 Crescent Rd, Clifton Park, NY 12065 Phone: 518-688-0520" at bounding box center [867, 312] width 515 height 448
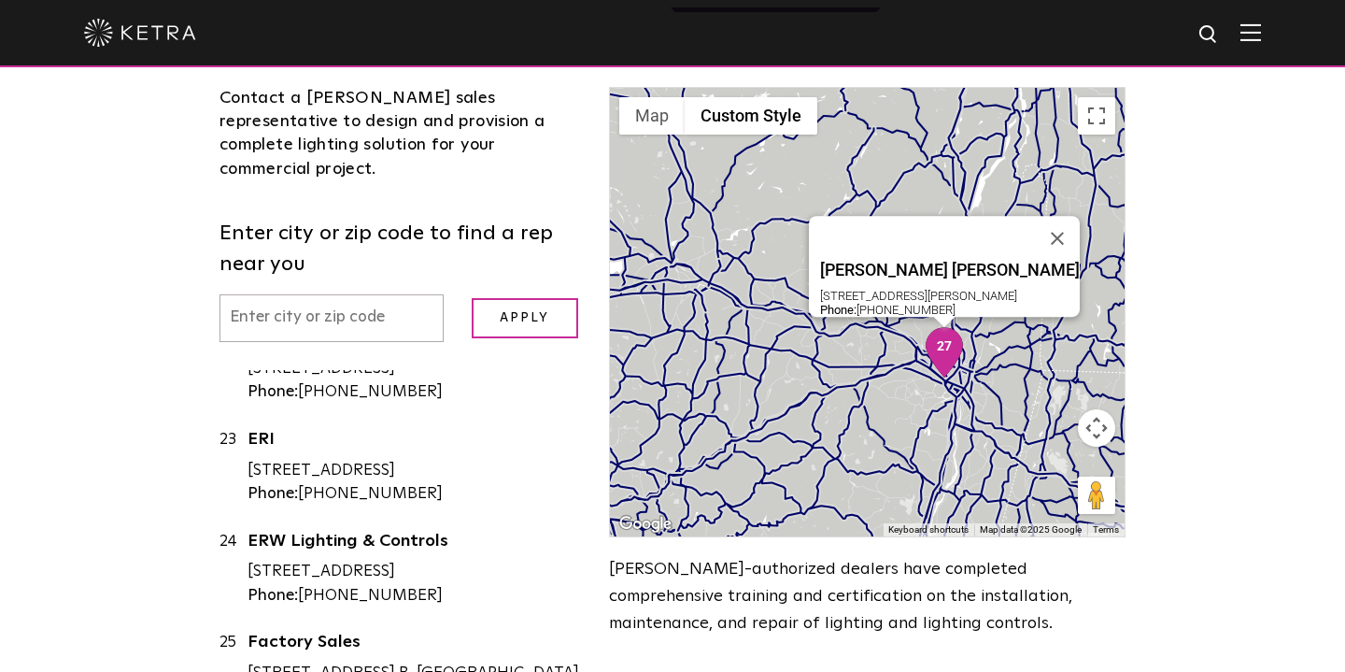
click at [957, 327] on img "27" at bounding box center [944, 352] width 39 height 50
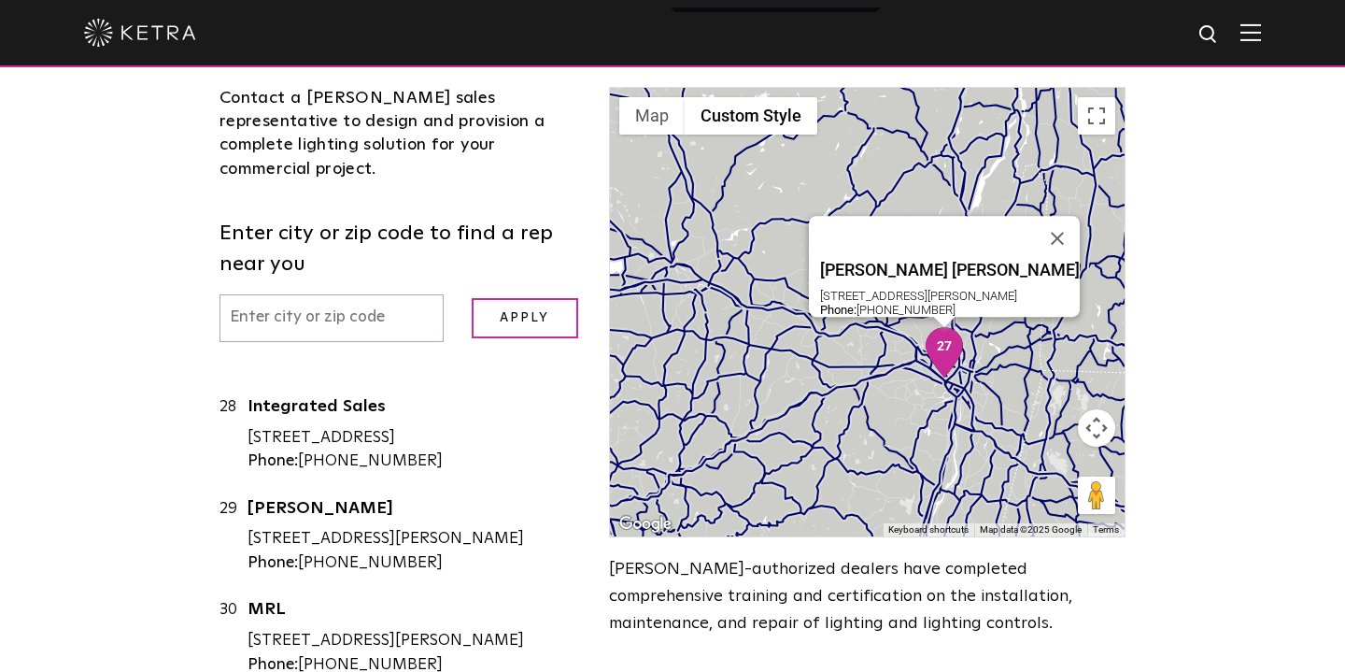
scroll to position [2809, 0]
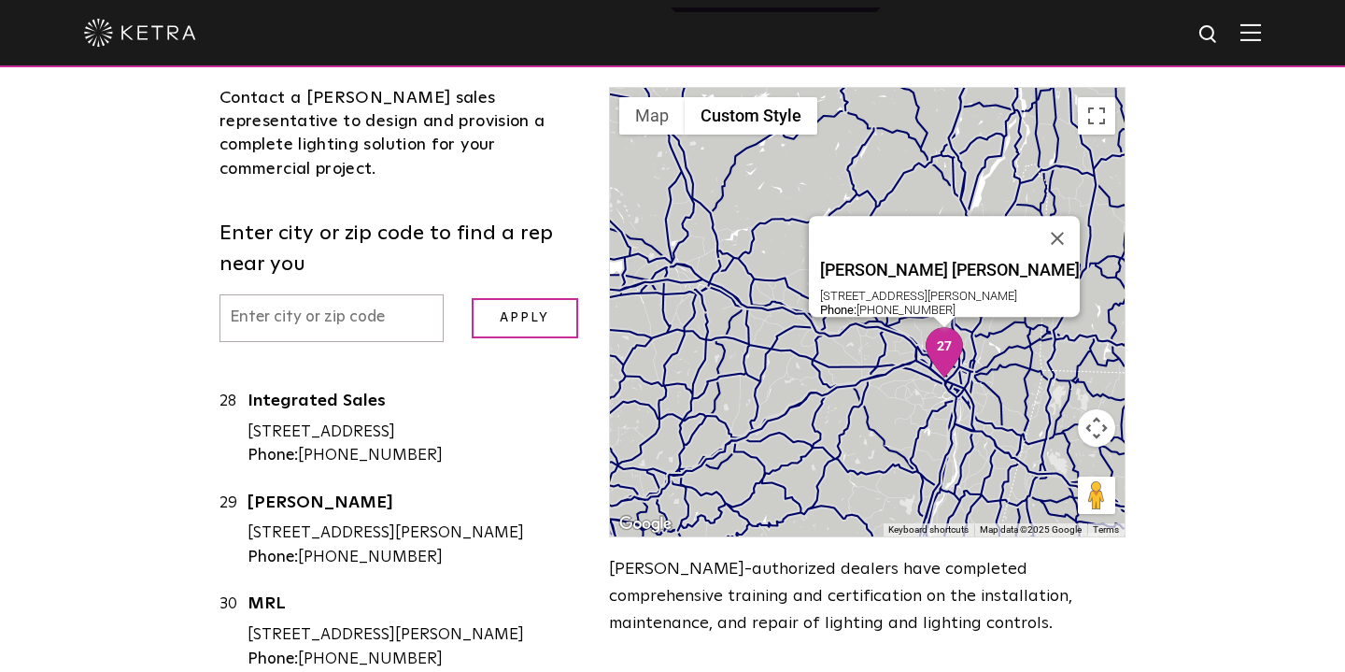
click at [296, 293] on link "[PERSON_NAME] [PERSON_NAME]" at bounding box center [414, 302] width 333 height 23
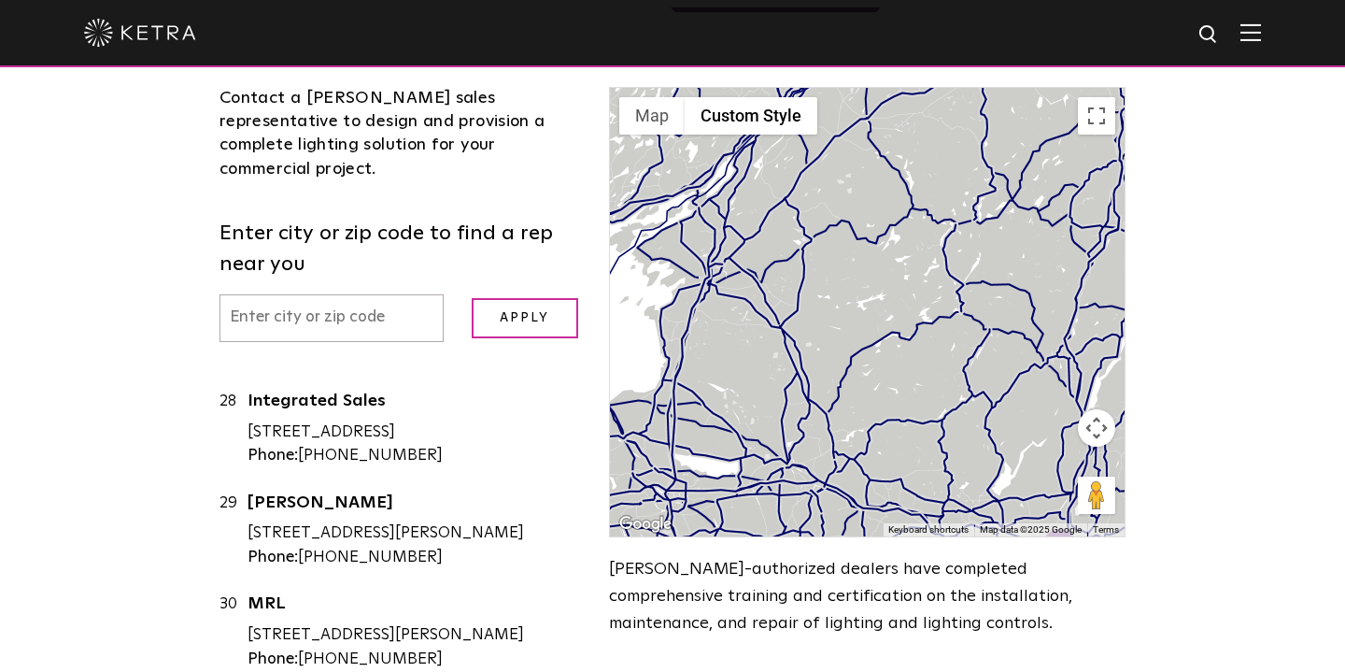
drag, startPoint x: 839, startPoint y: 315, endPoint x: 957, endPoint y: 517, distance: 234.4
click at [957, 517] on div "← Move left → Move right ↑ Move up ↓ Move down + Zoom in - Zoom out Home Jump l…" at bounding box center [867, 375] width 545 height 577
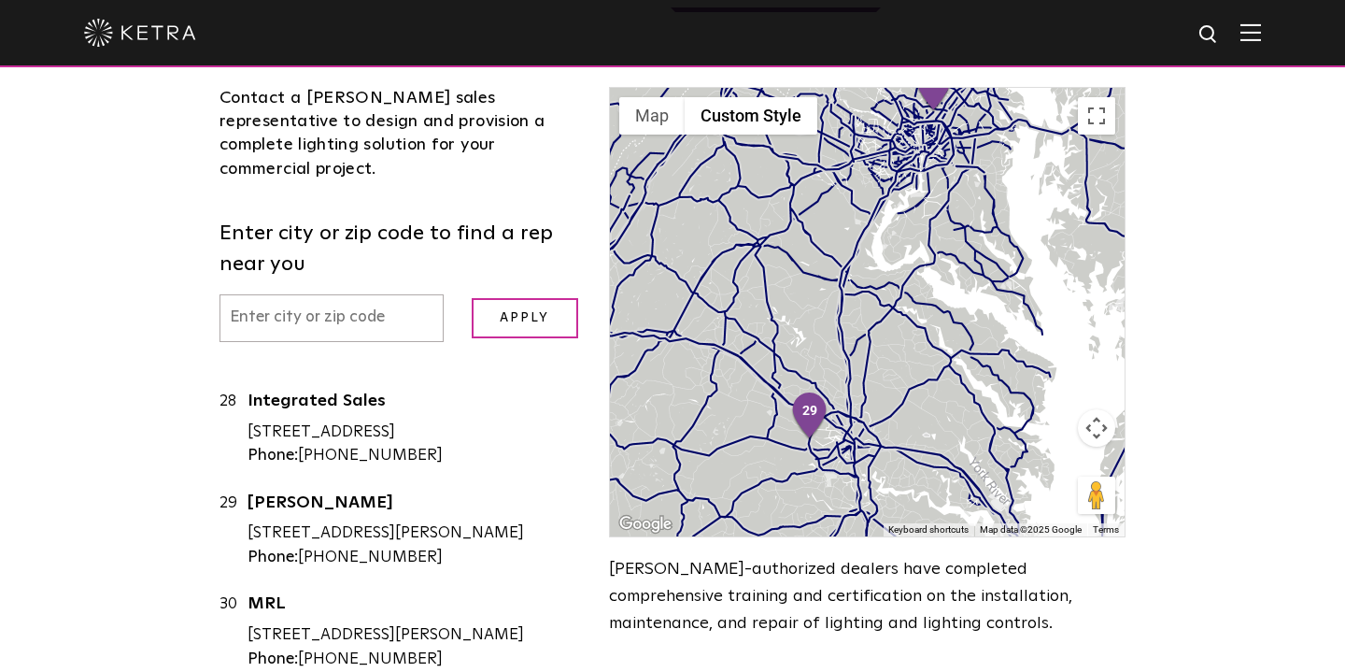
drag, startPoint x: 889, startPoint y: 394, endPoint x: 904, endPoint y: 189, distance: 206.0
click at [904, 189] on div at bounding box center [867, 312] width 515 height 448
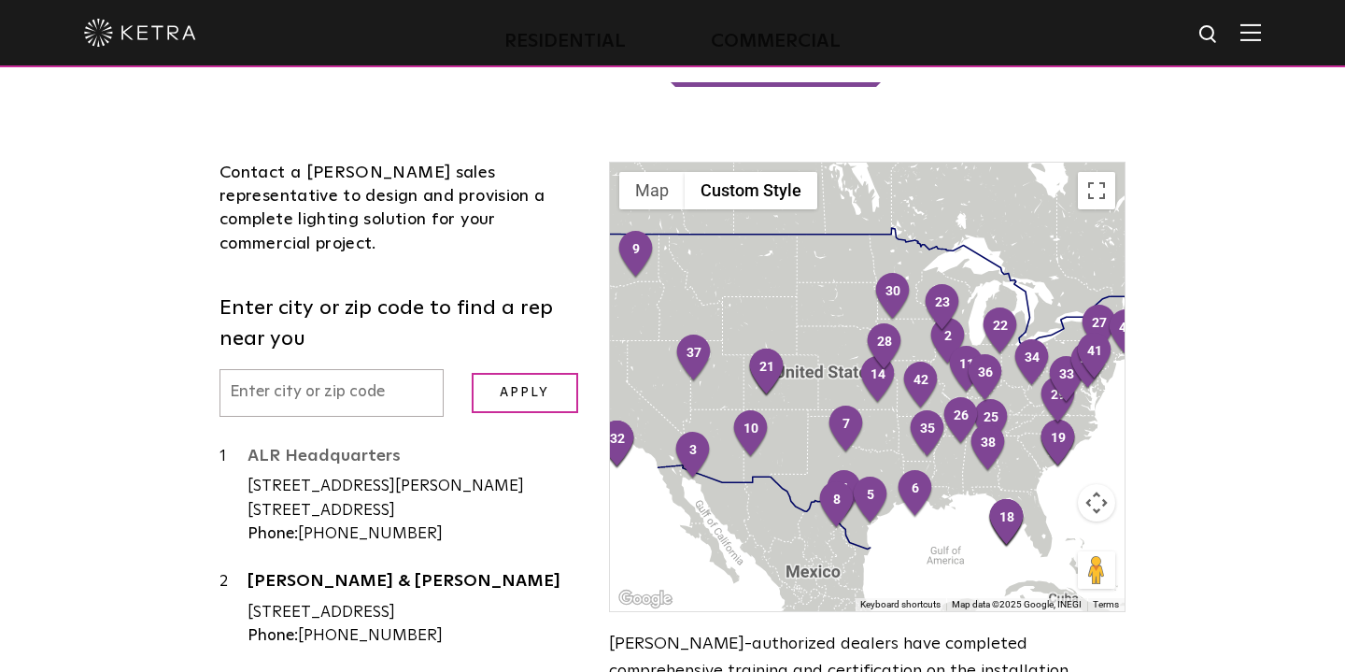
scroll to position [499, 0]
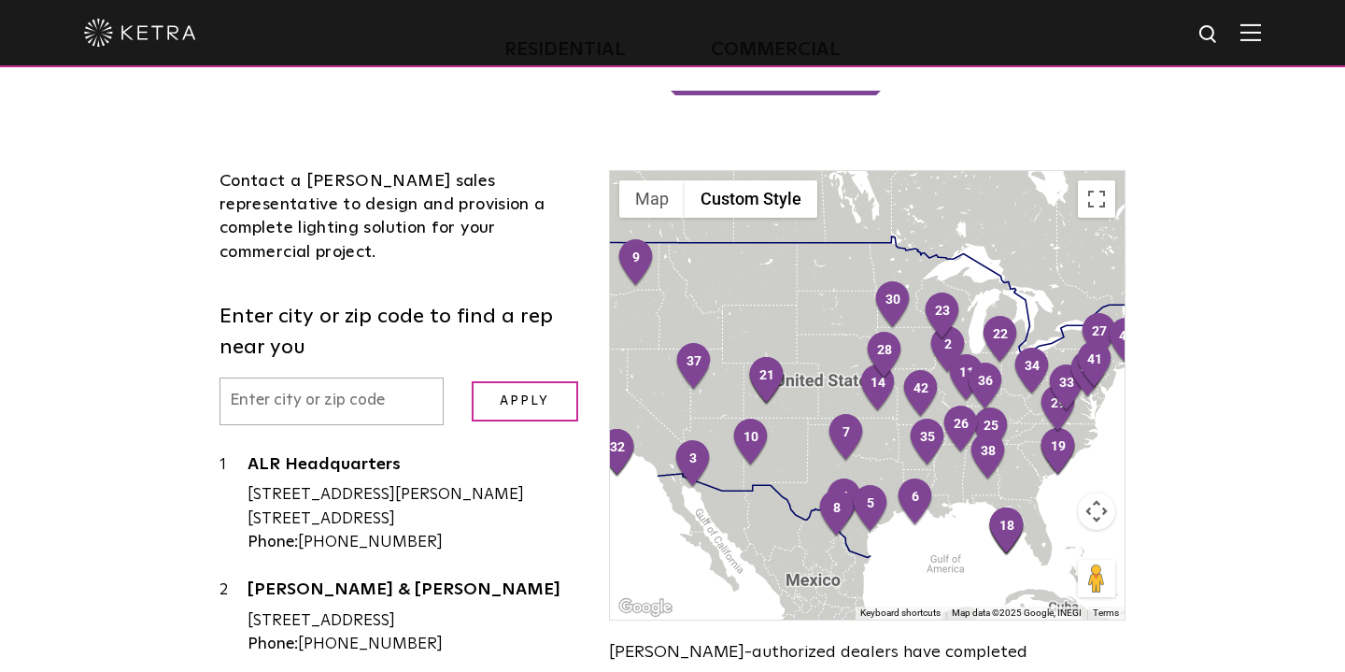
click at [378, 377] on input "text" at bounding box center [332, 401] width 224 height 48
click at [504, 381] on input "Apply" at bounding box center [525, 401] width 106 height 40
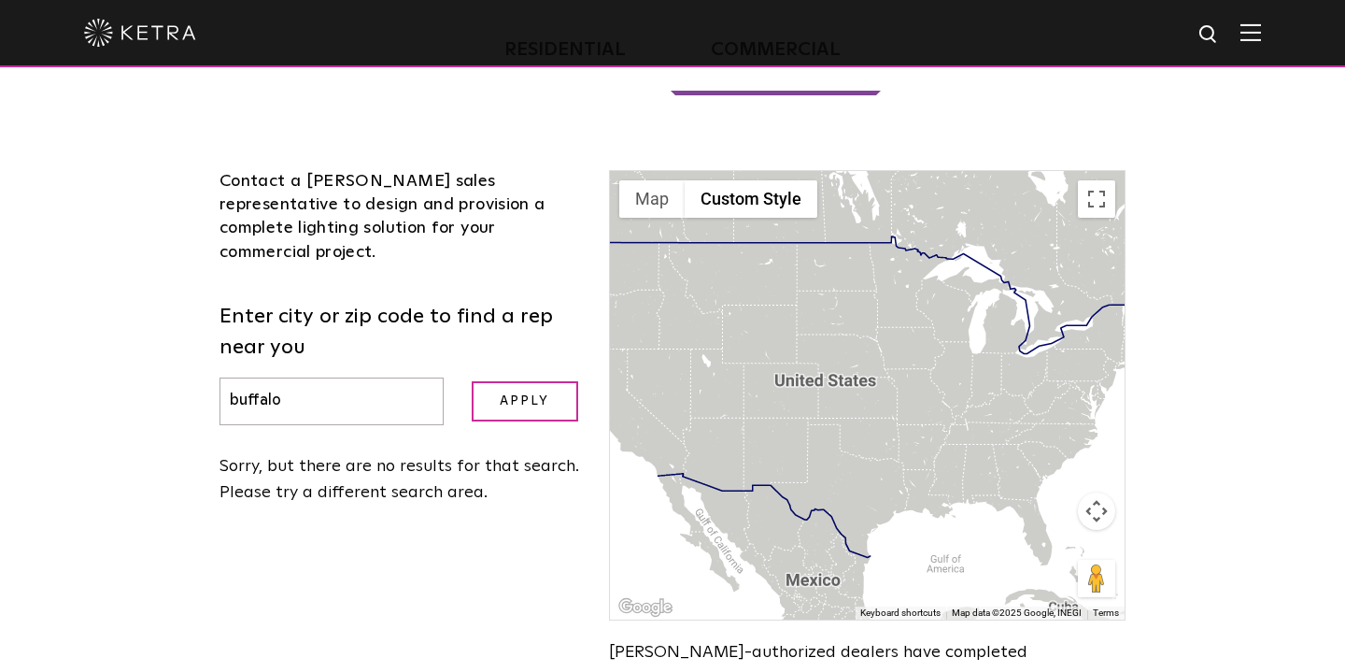
click at [370, 377] on input "buffalo" at bounding box center [332, 401] width 224 height 48
drag, startPoint x: 370, startPoint y: 312, endPoint x: 368, endPoint y: 328, distance: 16.0
click at [368, 377] on input "New York" at bounding box center [332, 401] width 224 height 48
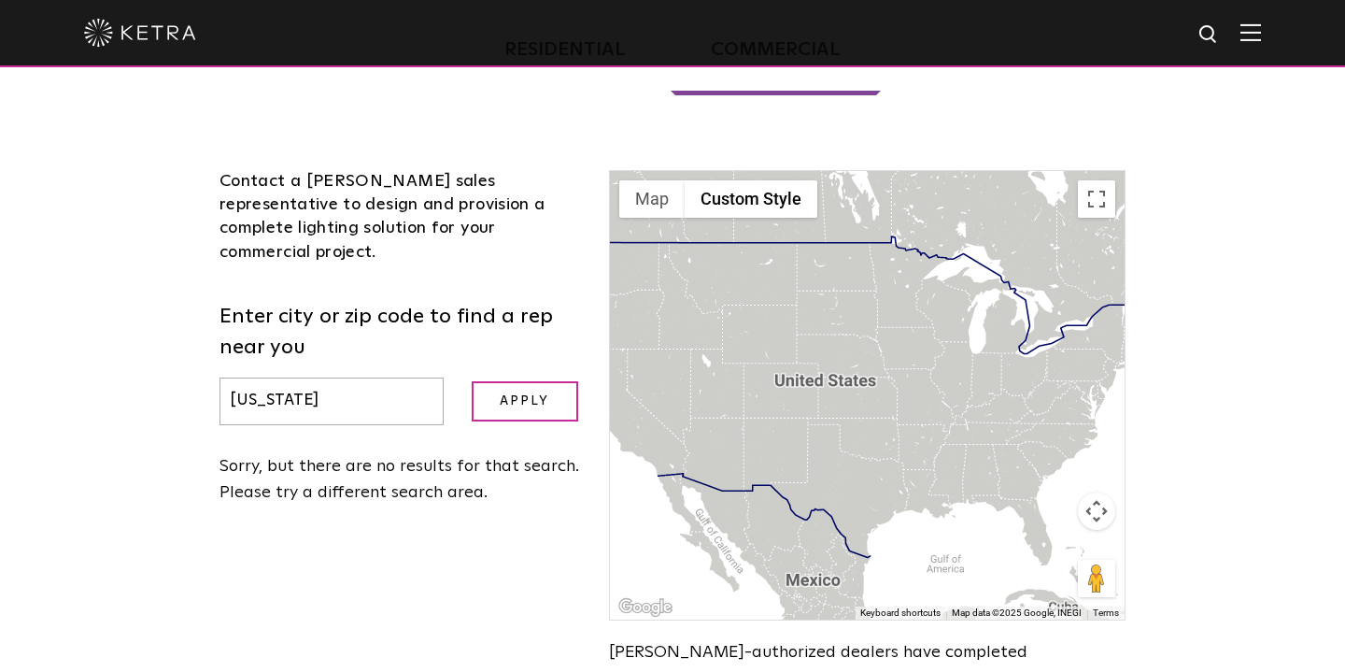
click at [368, 377] on input "New York" at bounding box center [332, 401] width 224 height 48
drag, startPoint x: 384, startPoint y: 291, endPoint x: 492, endPoint y: 301, distance: 108.8
click at [492, 381] on input "Apply" at bounding box center [525, 401] width 106 height 40
click at [517, 381] on input "Apply" at bounding box center [525, 401] width 106 height 40
click at [347, 377] on input "Detroit" at bounding box center [332, 401] width 224 height 48
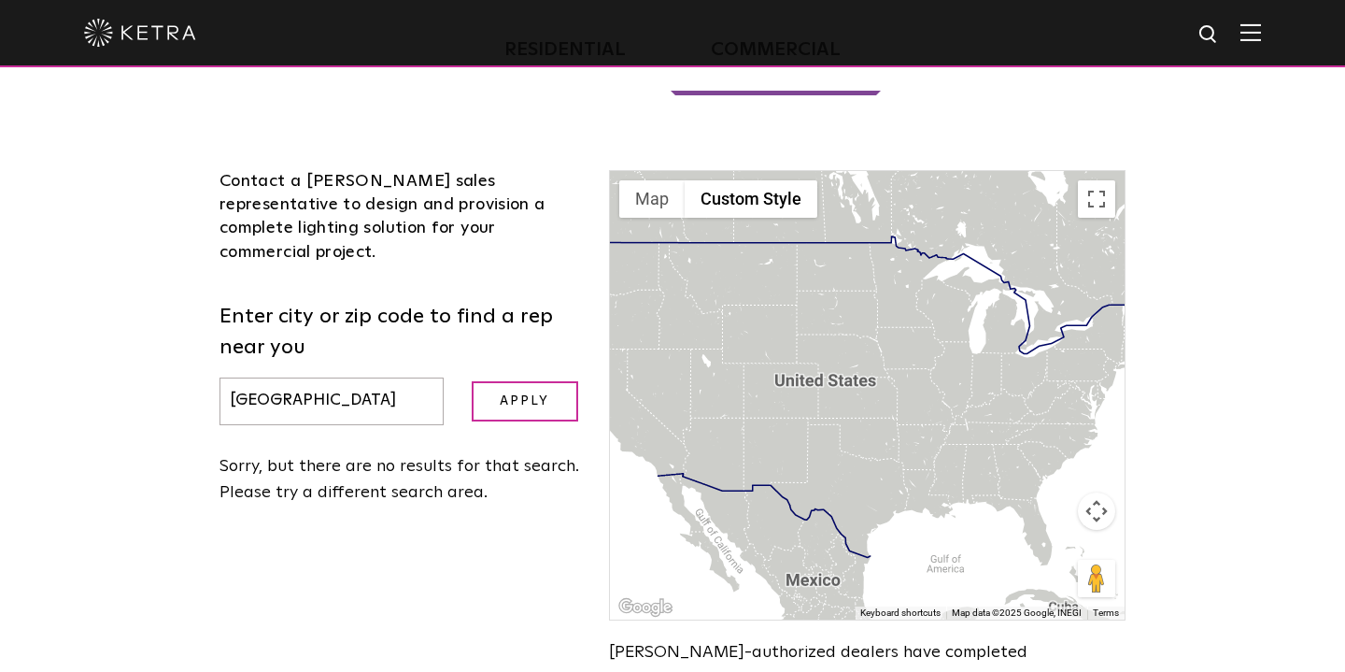
click at [347, 377] on input "Detroit" at bounding box center [332, 401] width 224 height 48
drag, startPoint x: 347, startPoint y: 315, endPoint x: 546, endPoint y: 328, distance: 198.5
click at [546, 381] on input "Apply" at bounding box center [525, 401] width 106 height 40
click at [377, 377] on input "New York" at bounding box center [332, 401] width 224 height 48
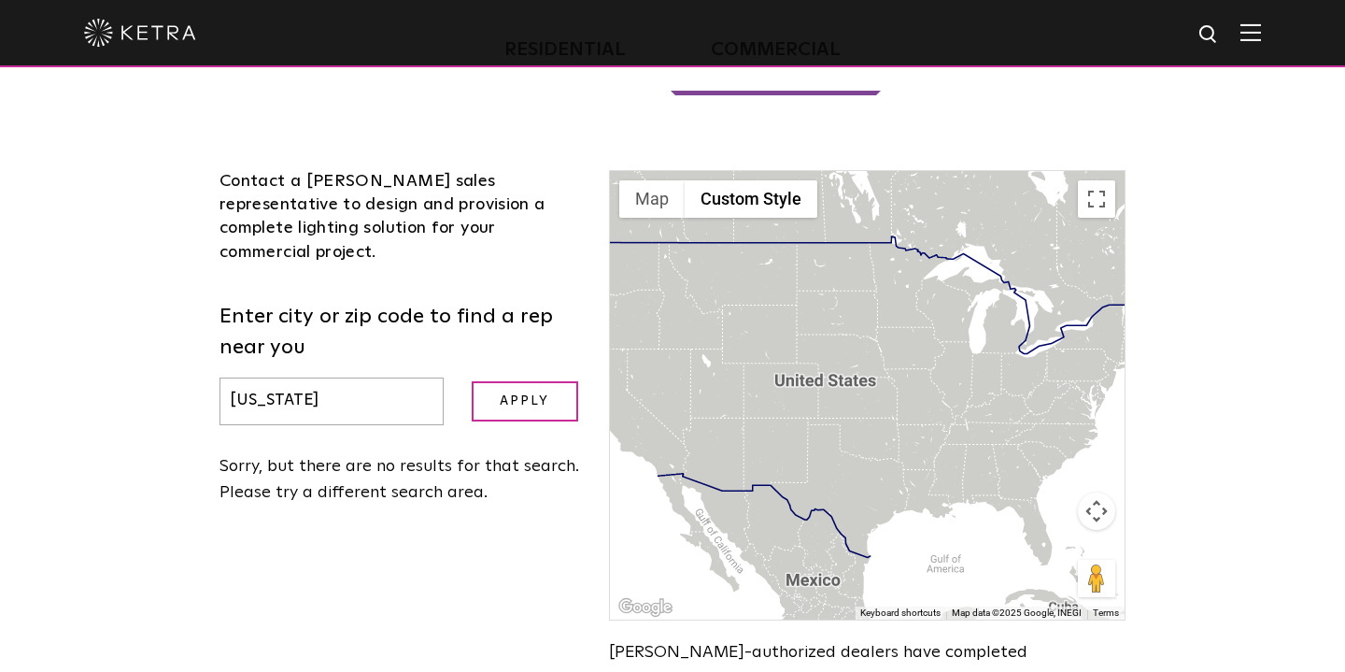
click at [377, 377] on input "New York" at bounding box center [332, 401] width 224 height 48
type input "New"
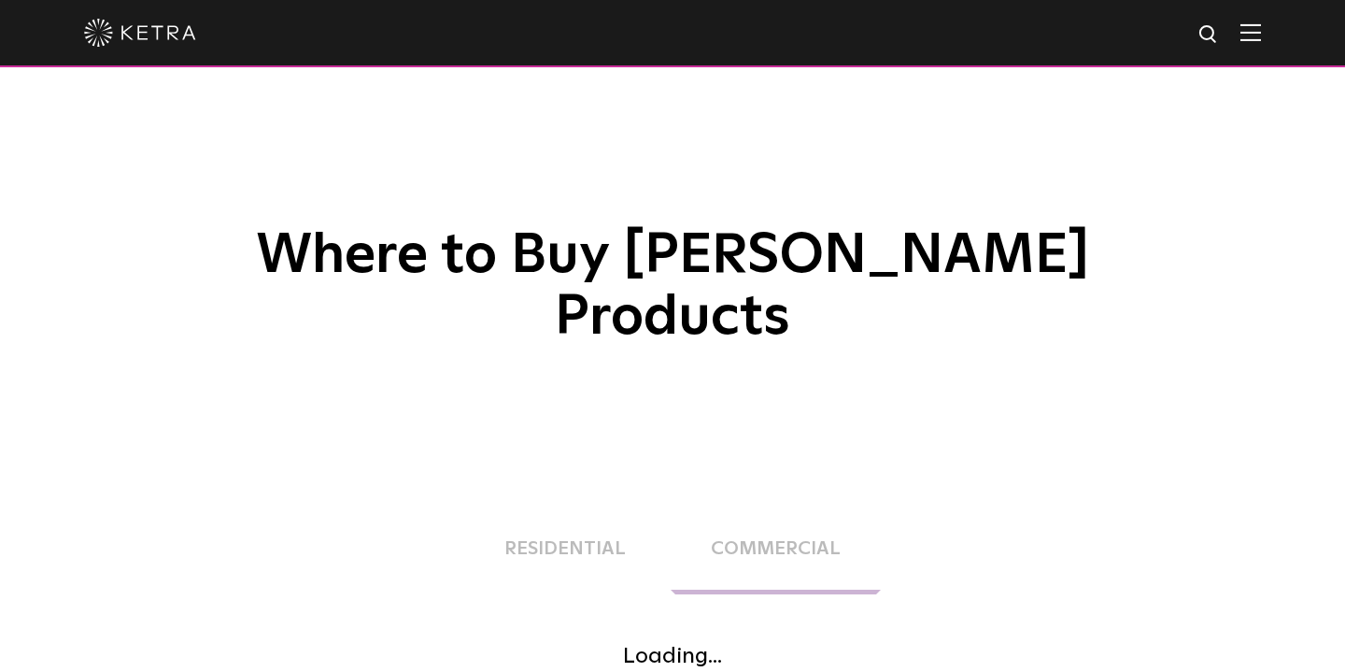
scroll to position [499, 0]
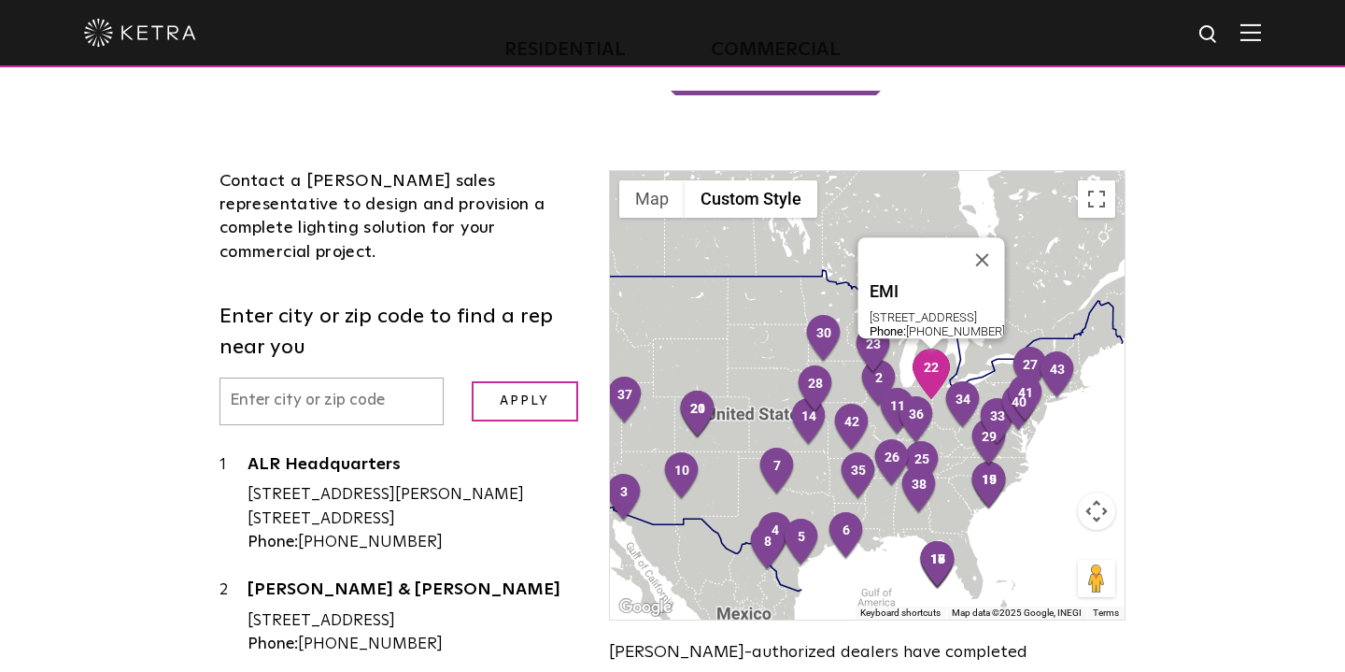
click at [938, 348] on img "22" at bounding box center [931, 373] width 39 height 50
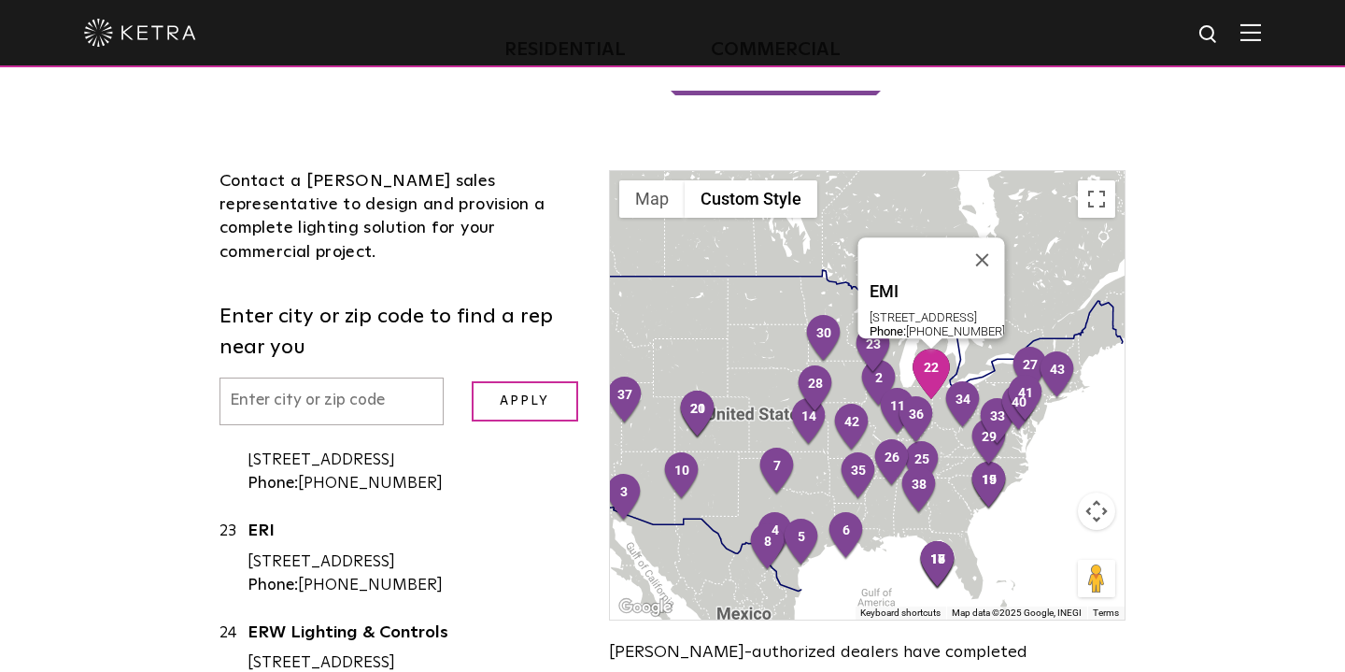
scroll to position [2262, 0]
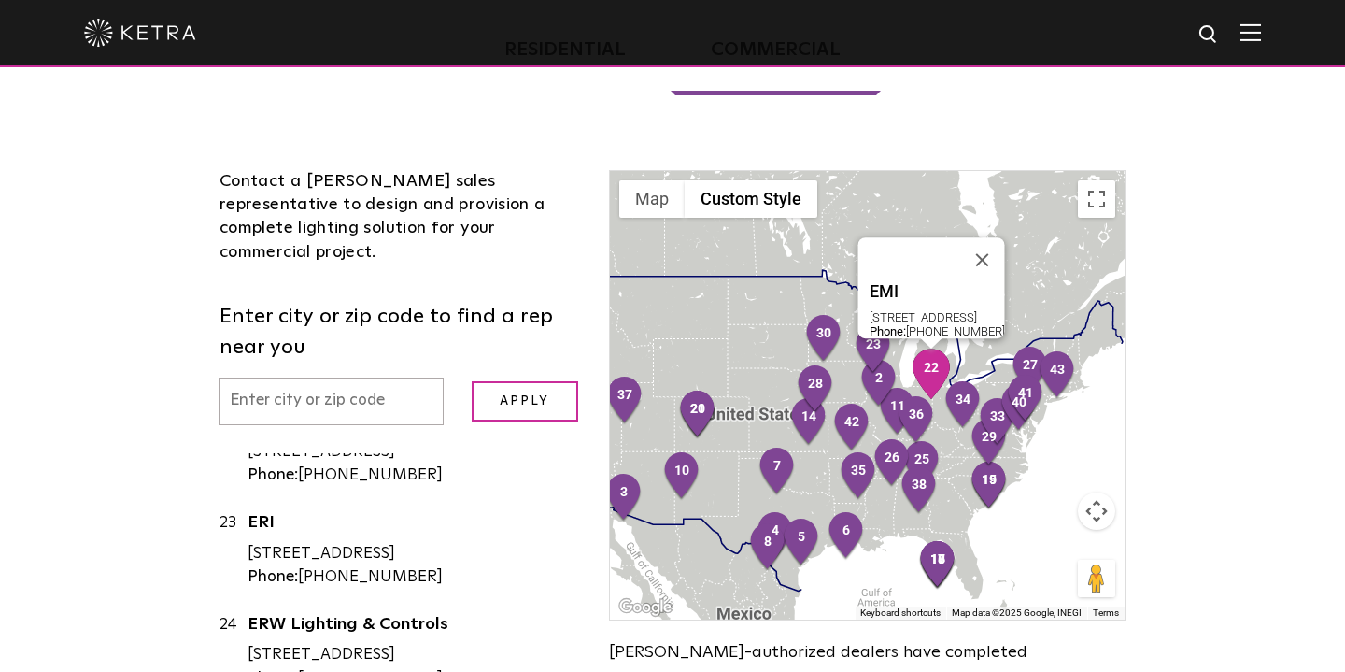
click at [259, 412] on link "EMI" at bounding box center [414, 423] width 333 height 23
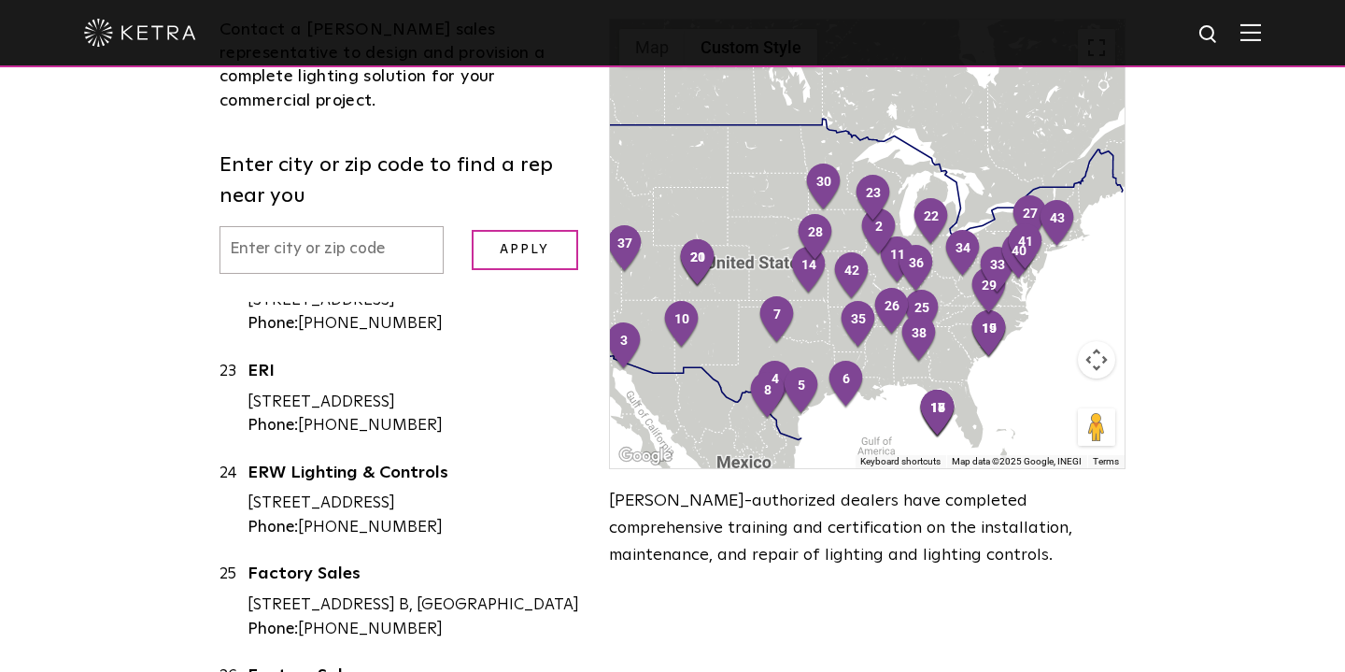
scroll to position [667, 0]
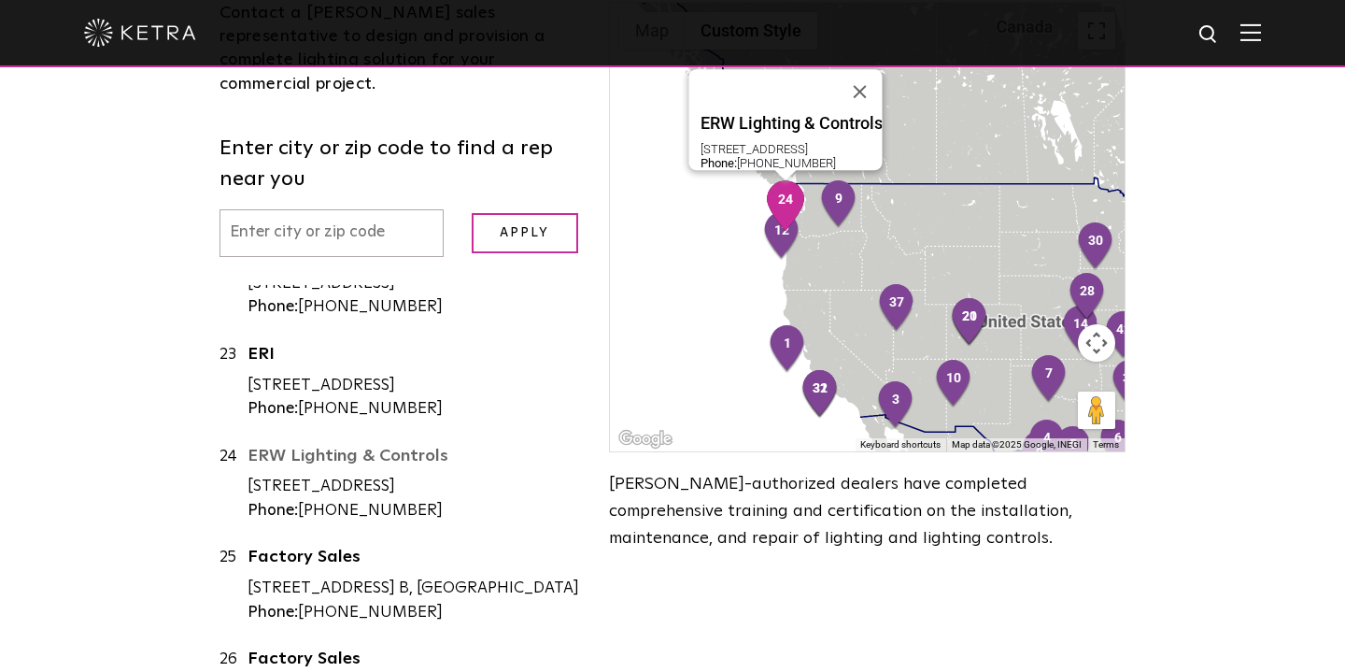
click at [325, 447] on link "ERW Lighting & Controls" at bounding box center [414, 458] width 333 height 23
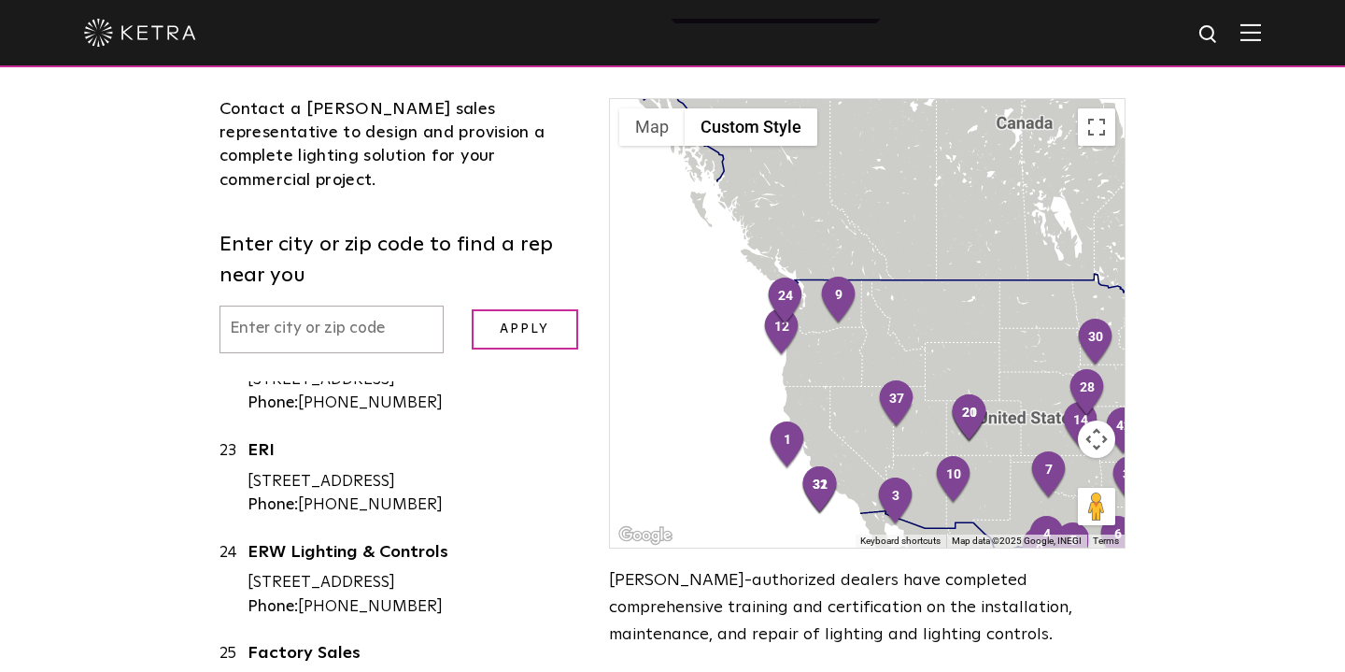
scroll to position [564, 0]
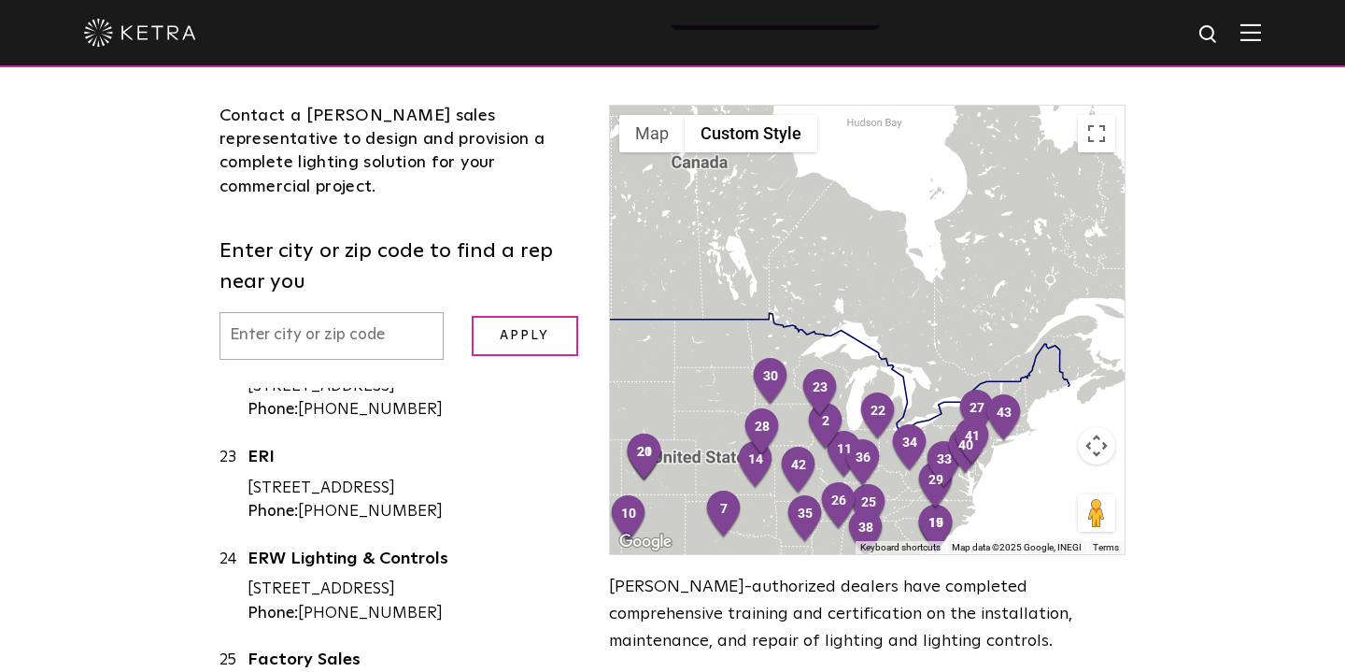
drag, startPoint x: 984, startPoint y: 294, endPoint x: 654, endPoint y: 327, distance: 331.4
click at [654, 327] on div at bounding box center [867, 330] width 515 height 448
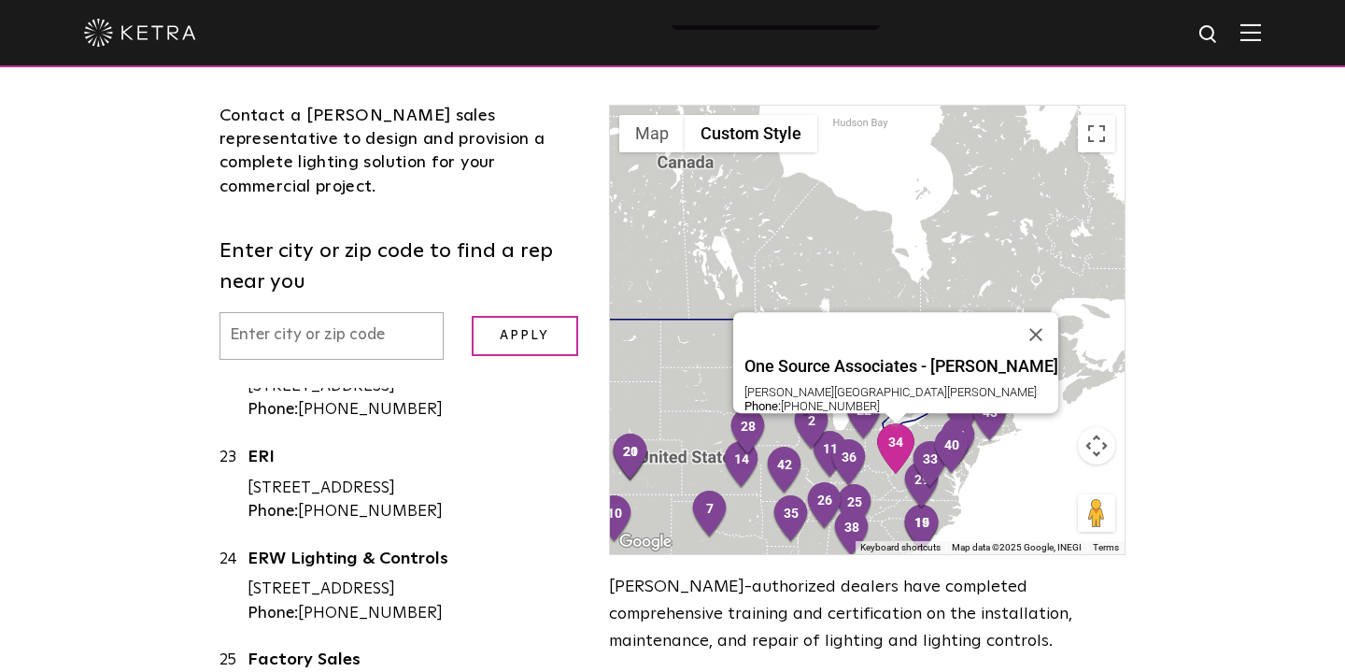
click at [903, 423] on img "34" at bounding box center [895, 448] width 39 height 50
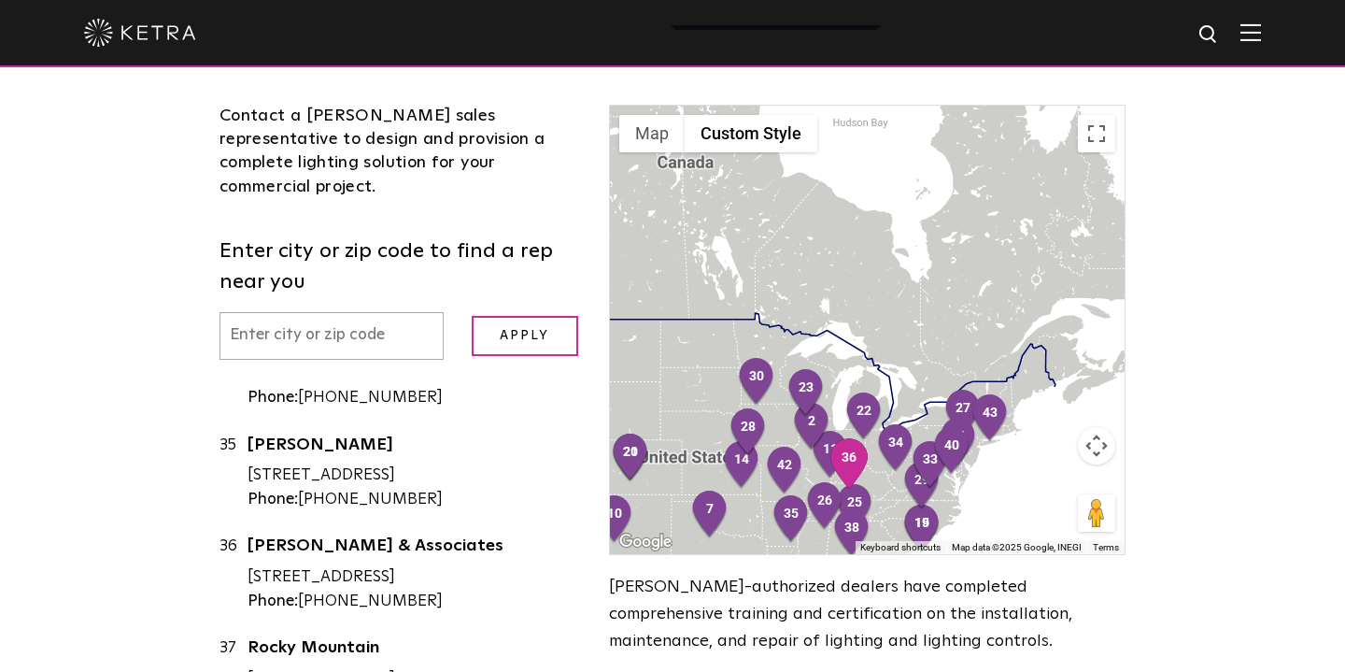
scroll to position [3555, 0]
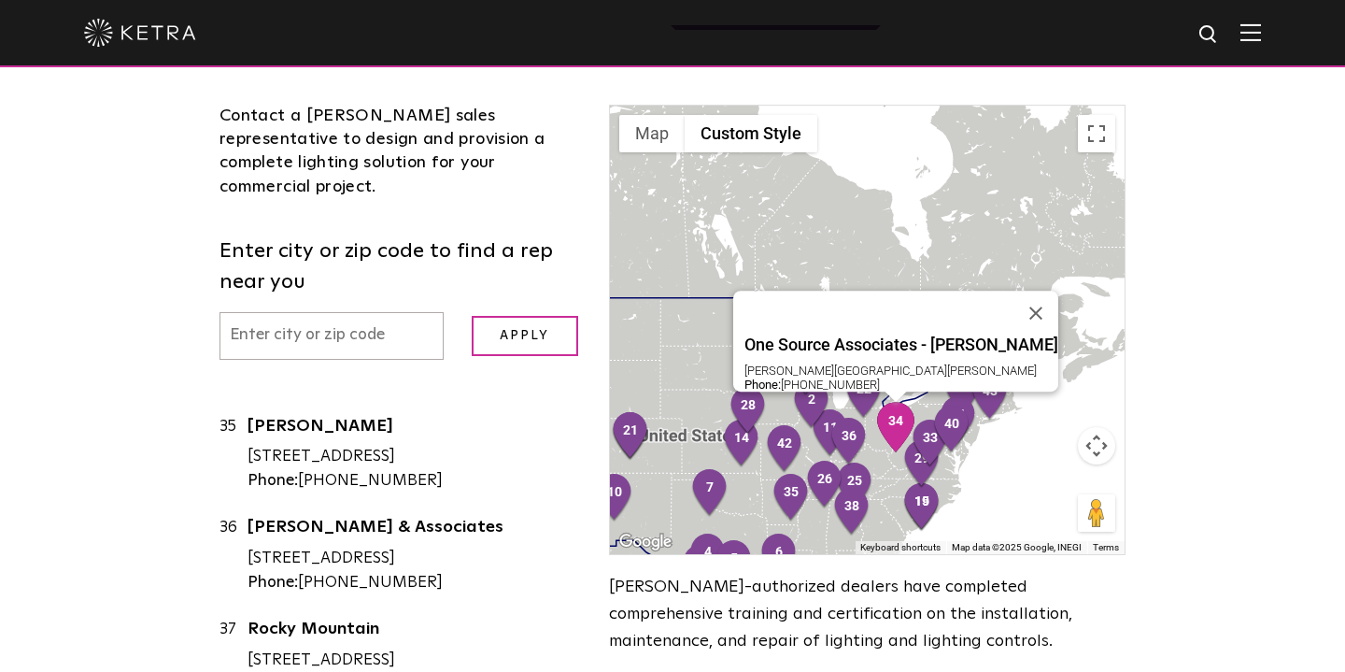
click at [313, 307] on link "One Source Associates - [PERSON_NAME]" at bounding box center [414, 295] width 333 height 42
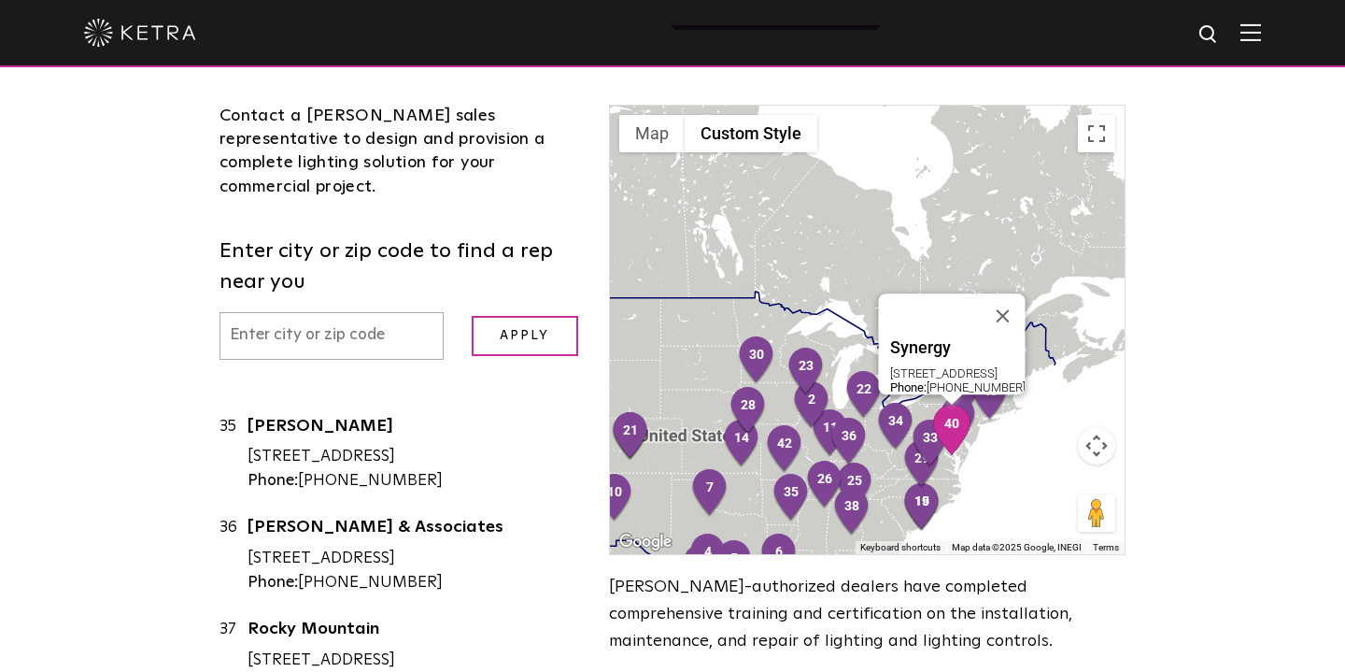
click at [965, 404] on img "40" at bounding box center [951, 429] width 39 height 50
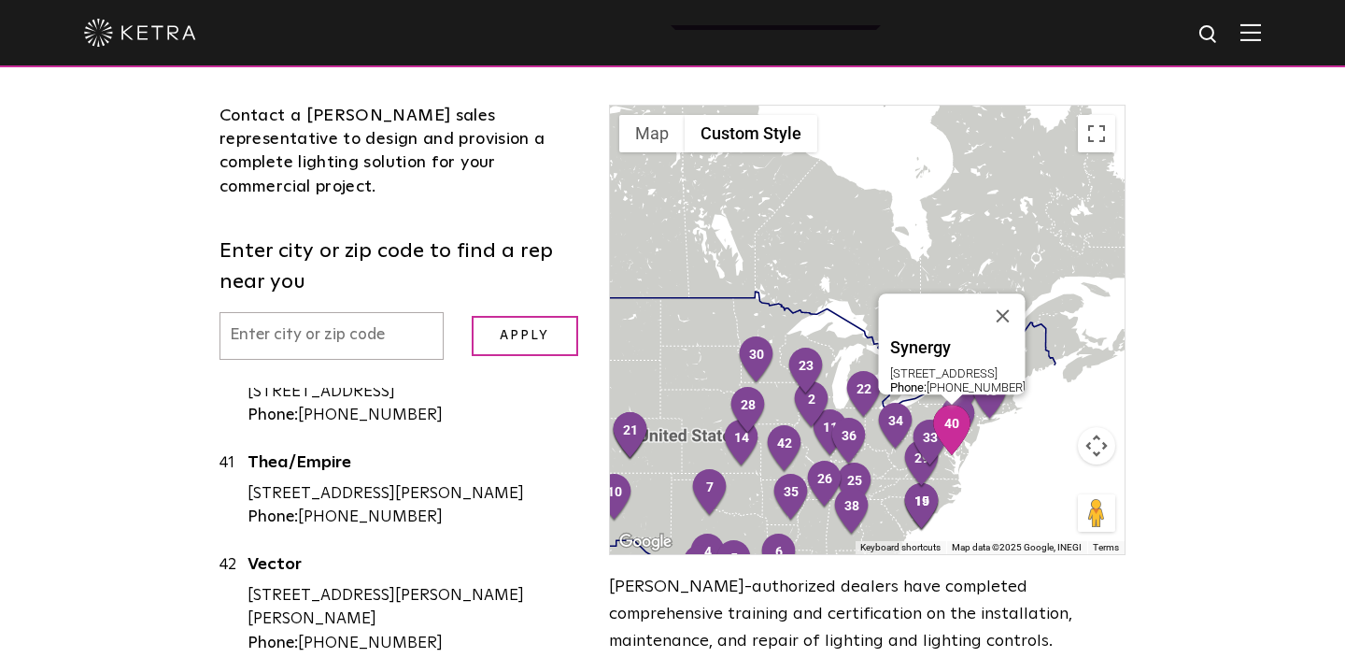
scroll to position [4178, 0]
click at [280, 352] on link "Synergy" at bounding box center [414, 363] width 333 height 23
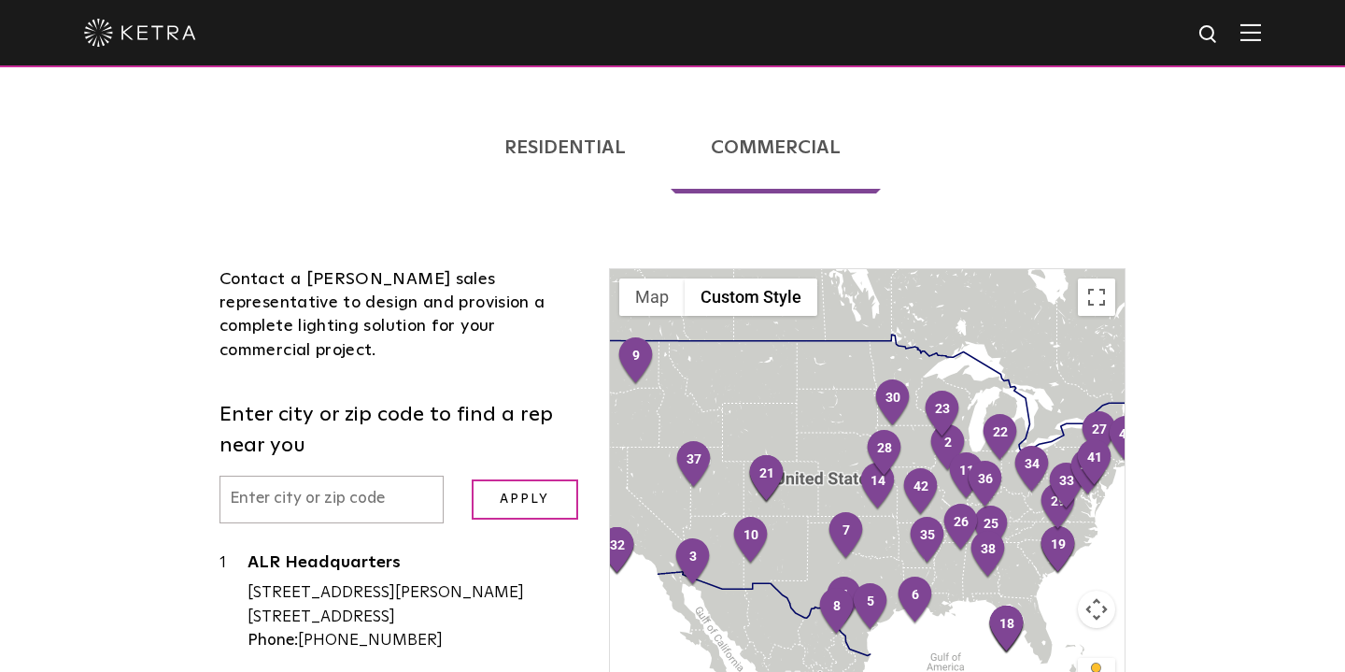
scroll to position [413, 0]
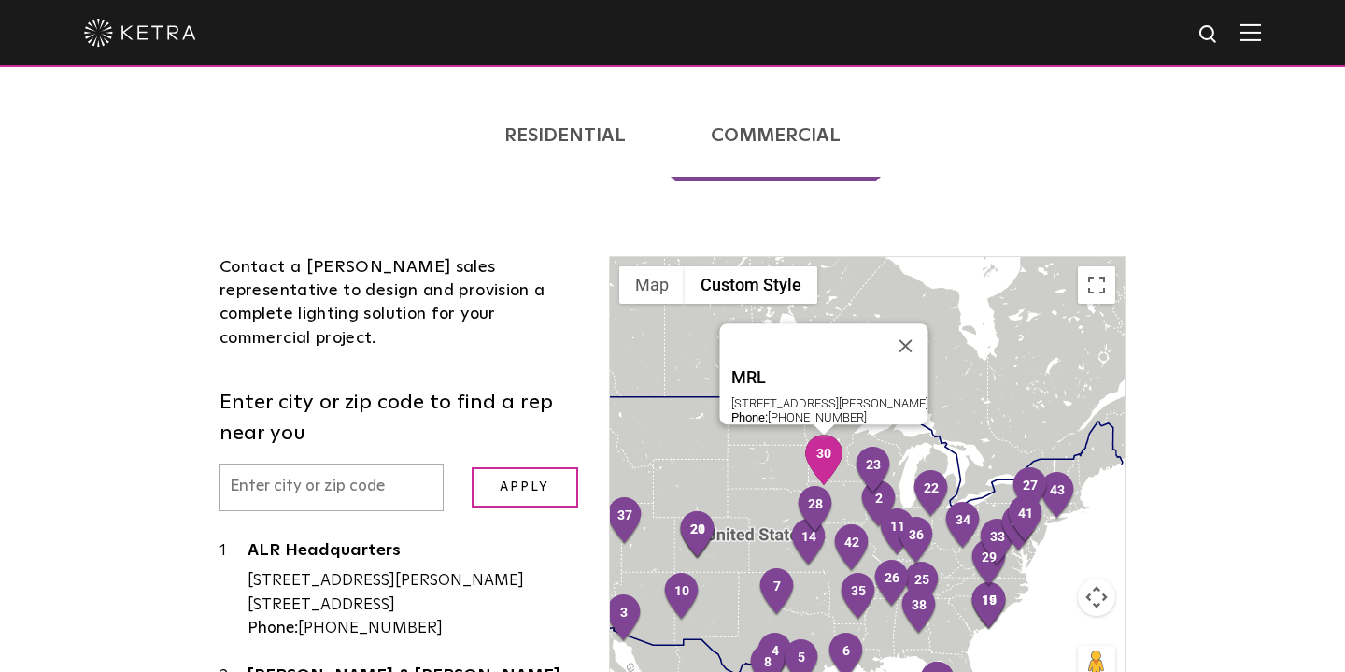
click at [819, 434] on img "30" at bounding box center [823, 459] width 39 height 50
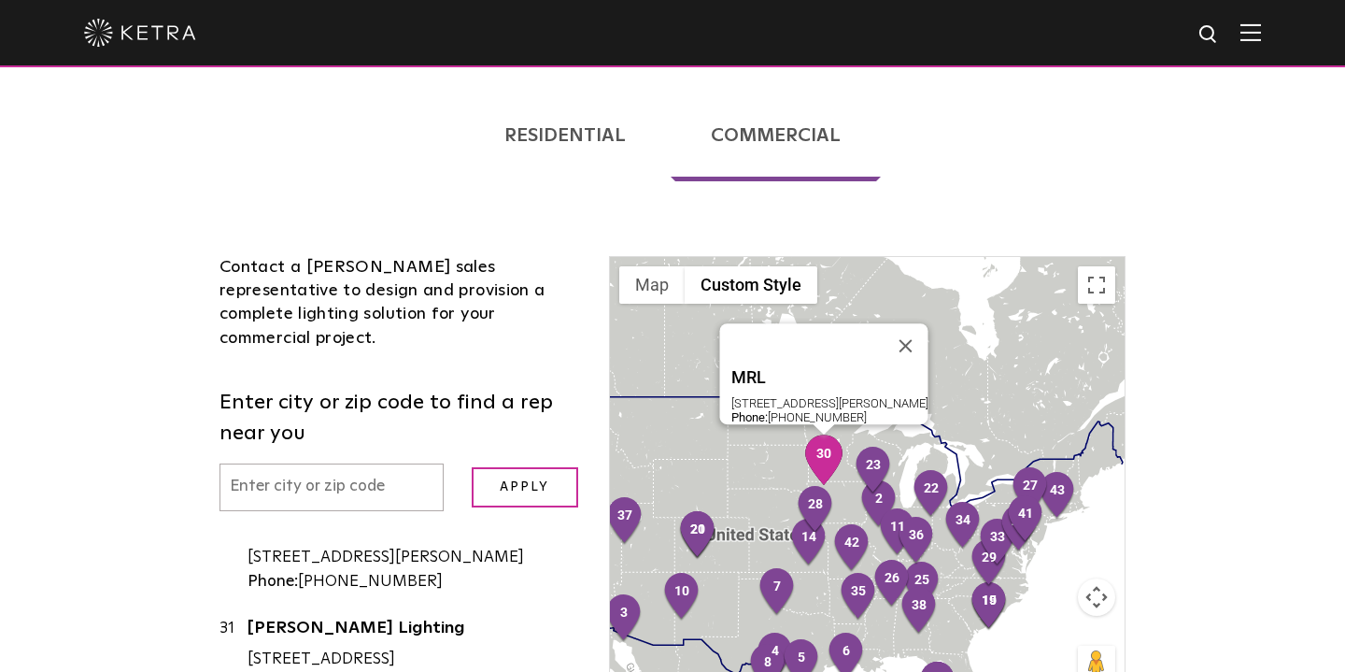
scroll to position [3109, 0]
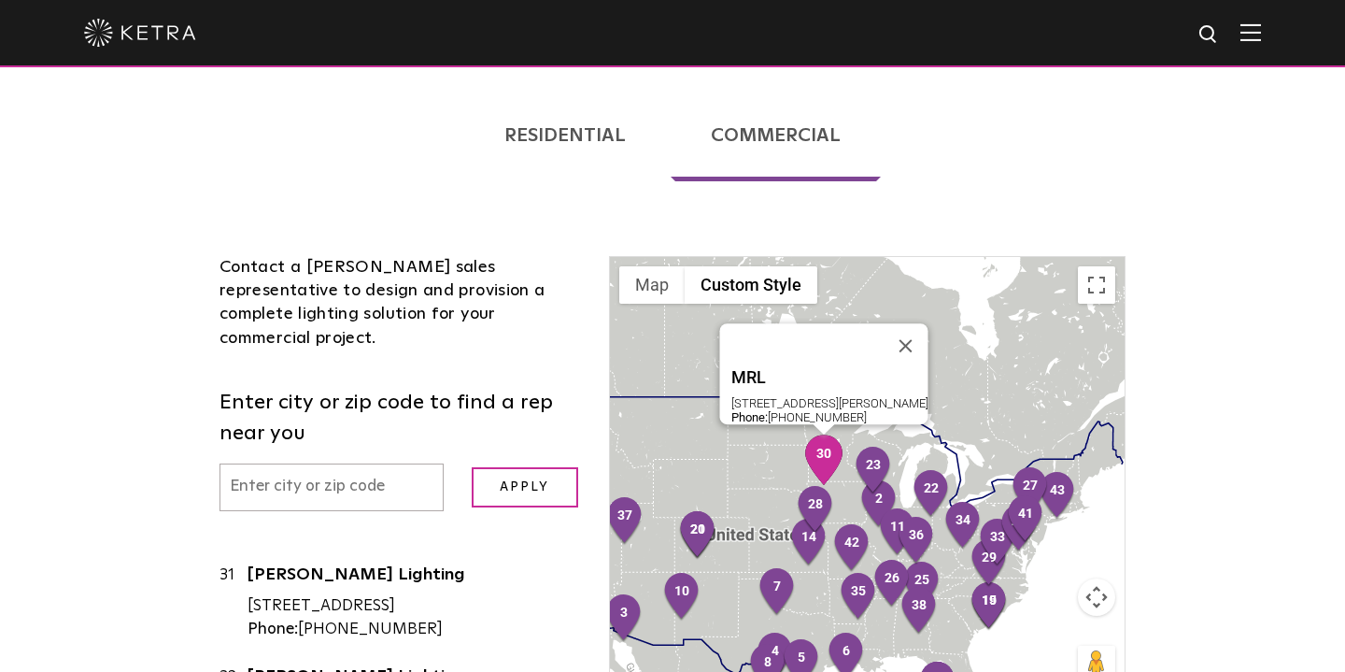
click at [266, 464] on link "MRL" at bounding box center [414, 475] width 333 height 23
